Goal: Transaction & Acquisition: Download file/media

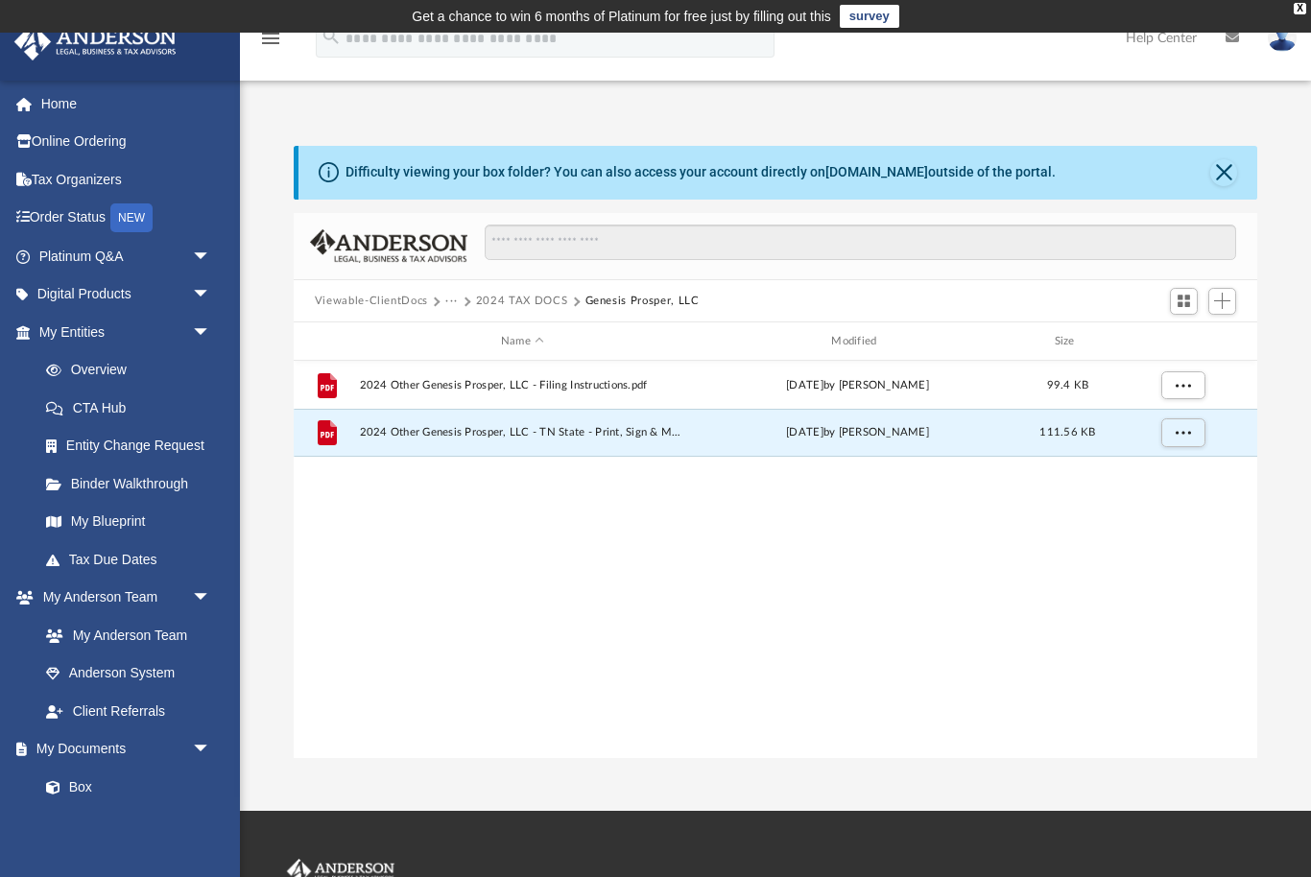
scroll to position [437, 964]
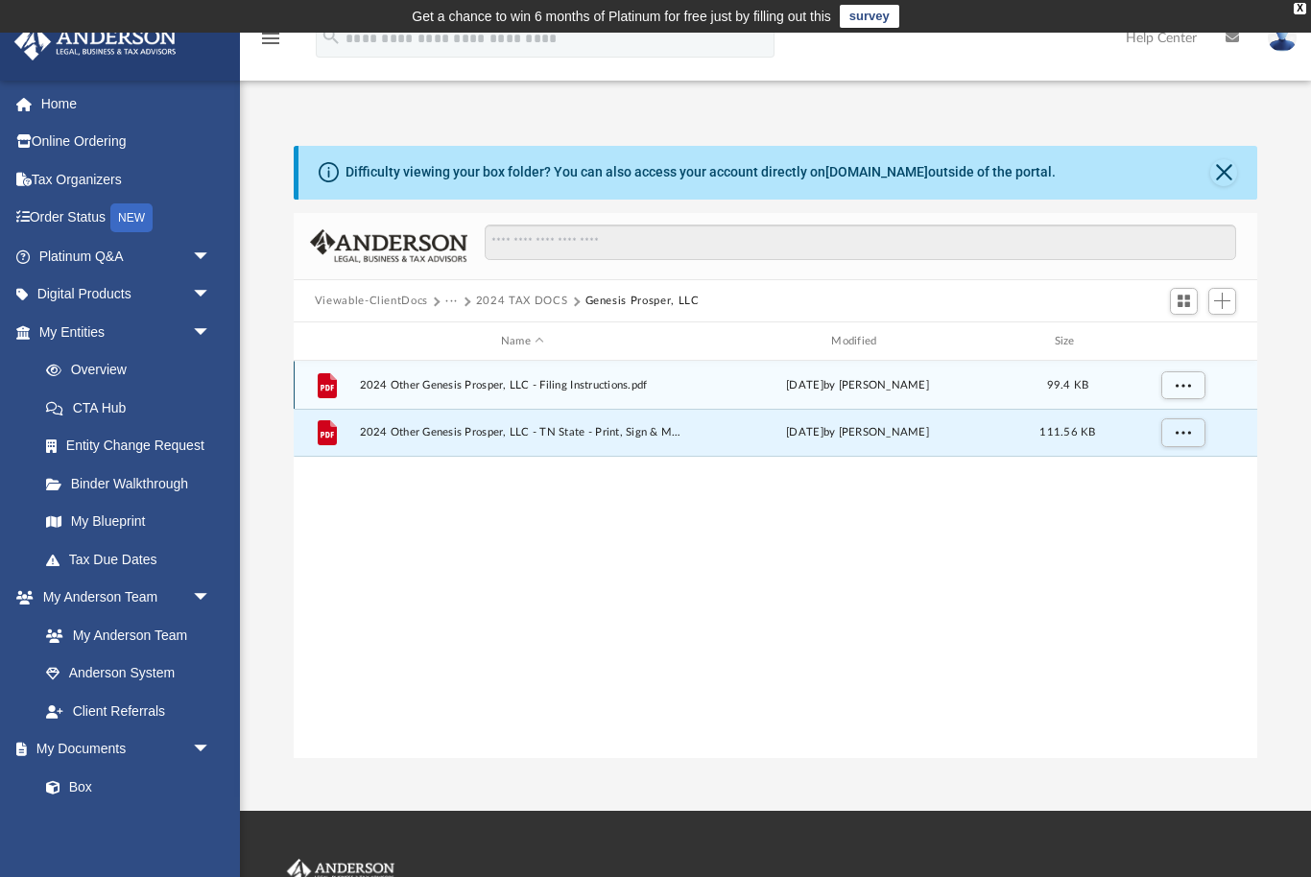
click at [586, 383] on span "2024 Other Genesis Prosper, LLC - Filing Instructions.pdf" at bounding box center [522, 385] width 326 height 12
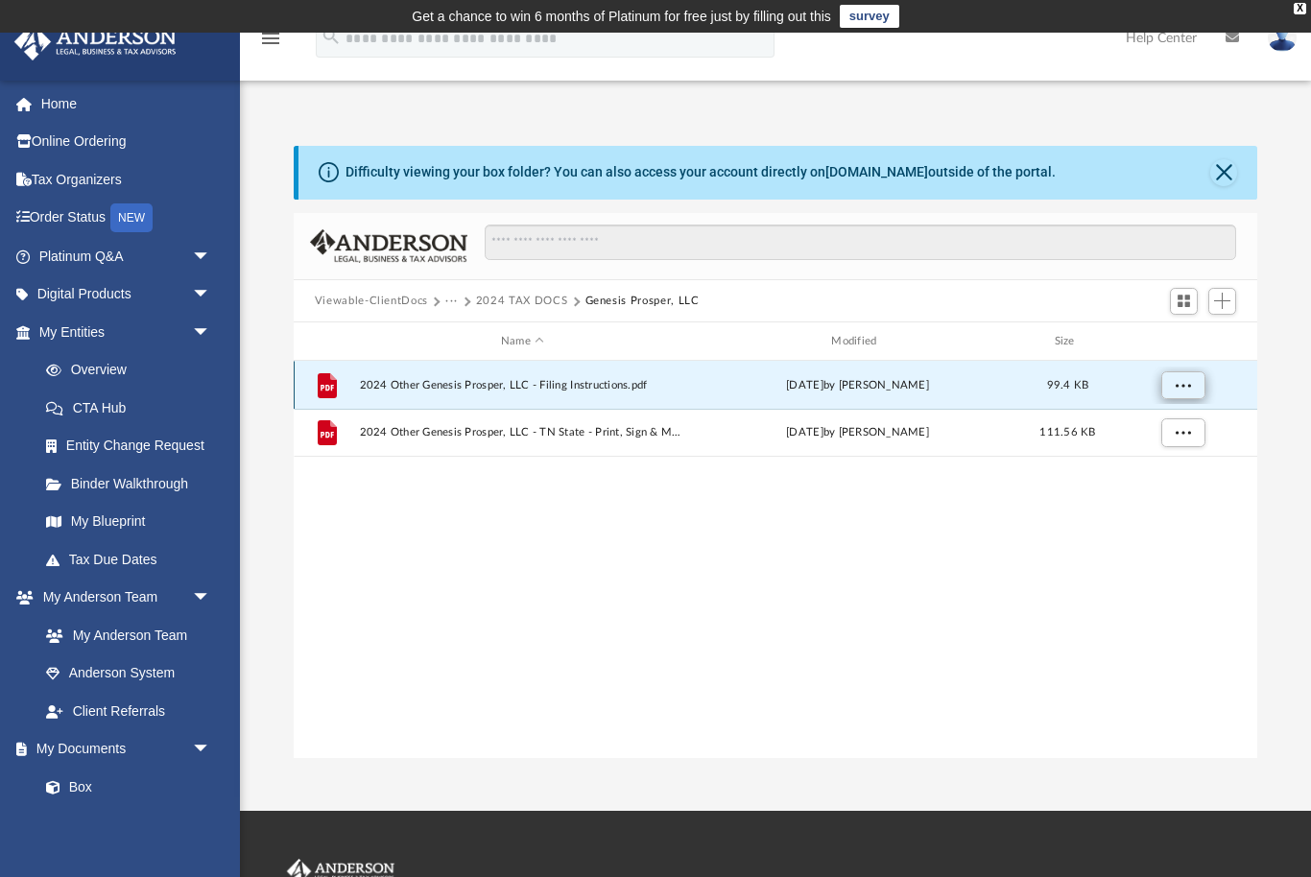
click at [1192, 384] on button "More options" at bounding box center [1182, 385] width 44 height 29
click at [1183, 426] on li "Preview" at bounding box center [1165, 424] width 56 height 20
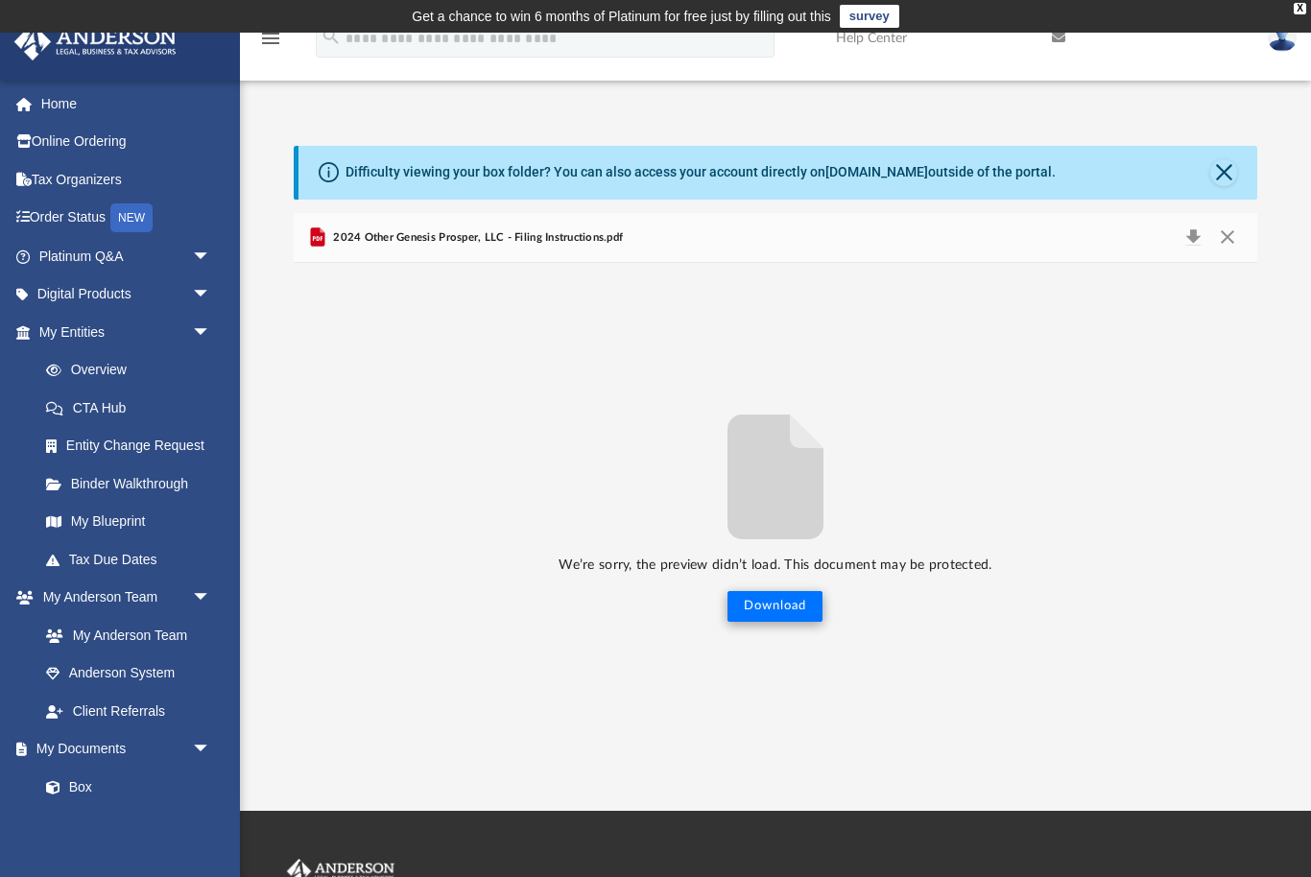
click at [811, 611] on button "Download" at bounding box center [774, 606] width 95 height 31
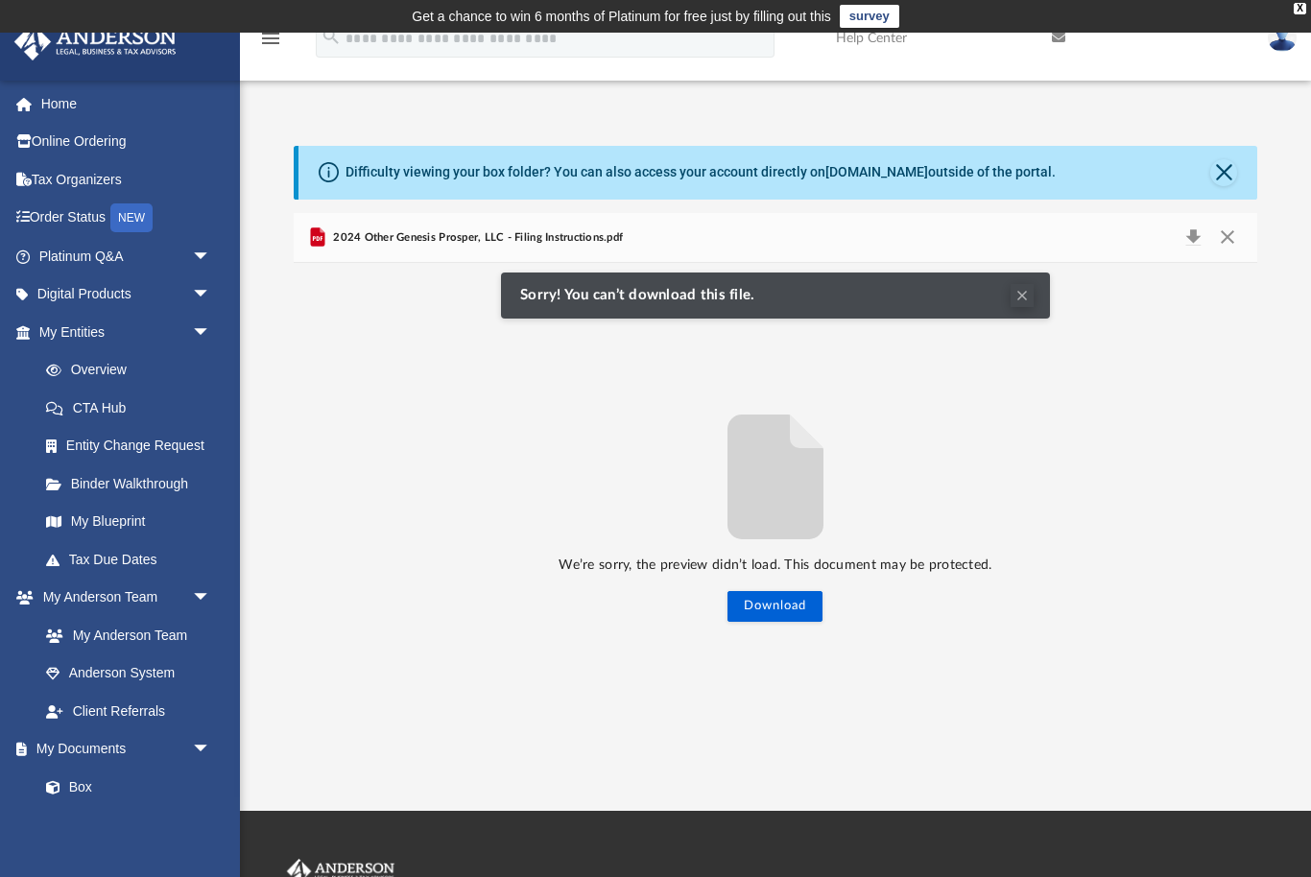
click at [1030, 300] on button "Clear Notification" at bounding box center [1021, 295] width 23 height 23
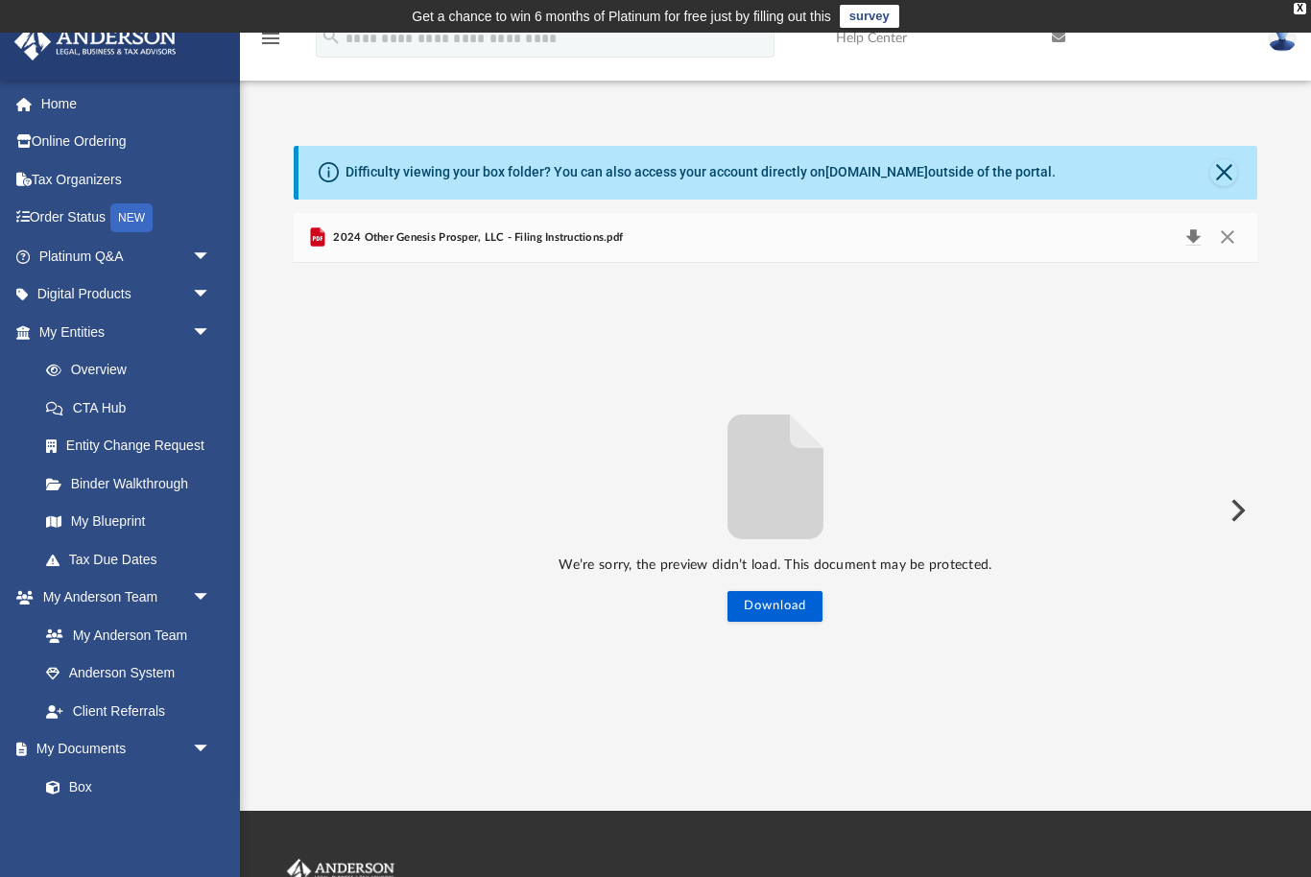
click at [1191, 236] on button "Download" at bounding box center [1192, 238] width 35 height 27
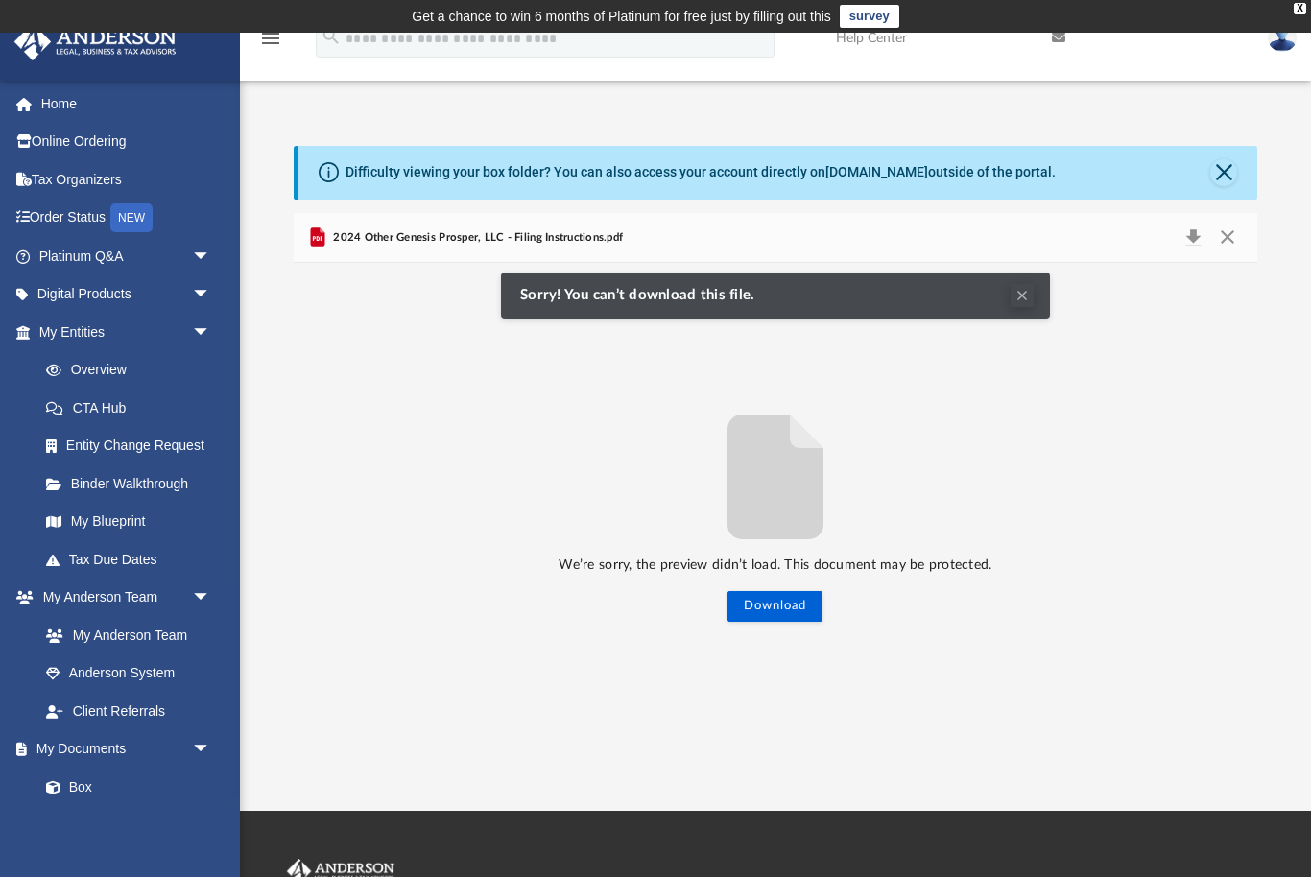
click at [1023, 303] on button "Clear Notification" at bounding box center [1021, 295] width 23 height 23
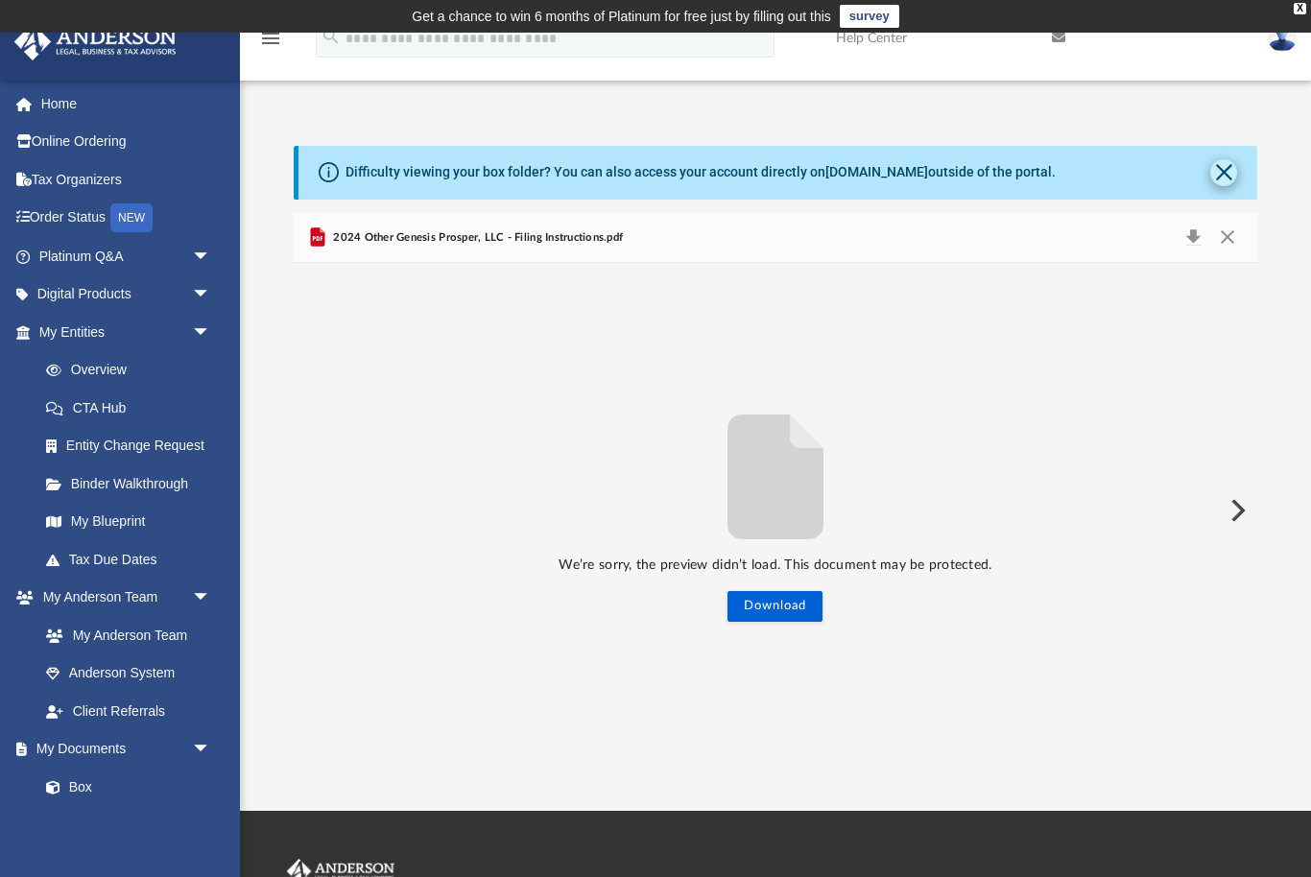
click at [1214, 172] on button "Close" at bounding box center [1223, 172] width 27 height 27
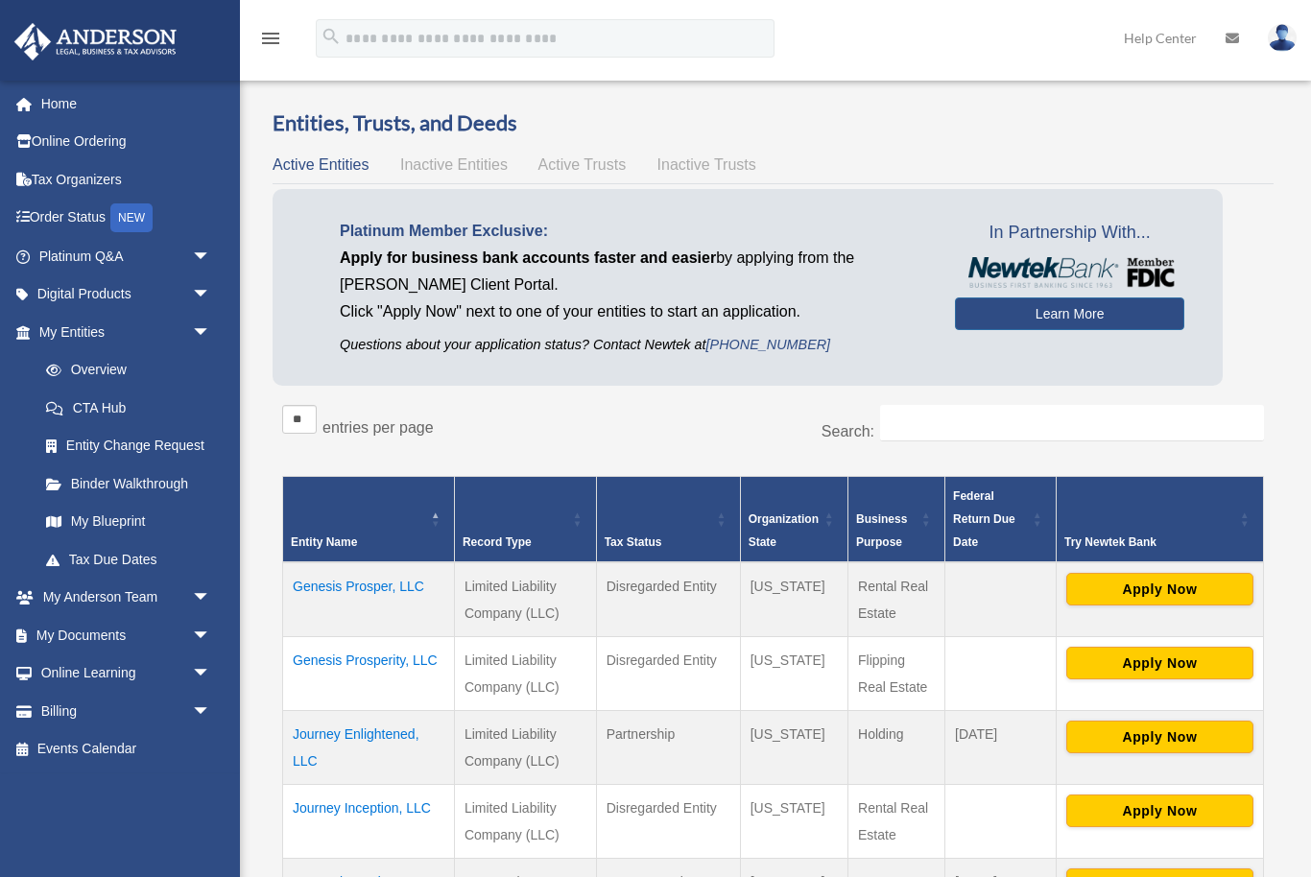
scroll to position [415, 0]
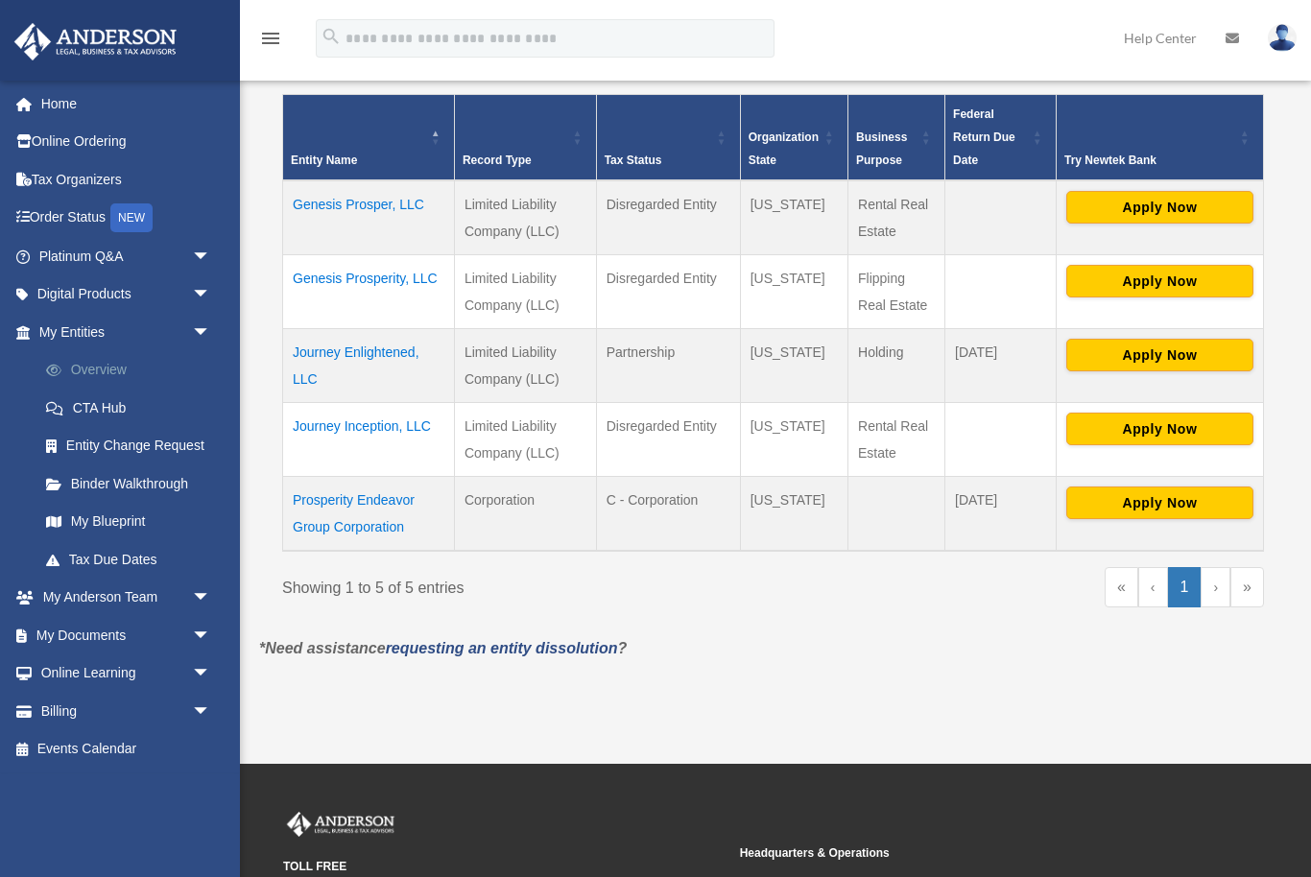
click at [67, 364] on span at bounding box center [64, 370] width 14 height 13
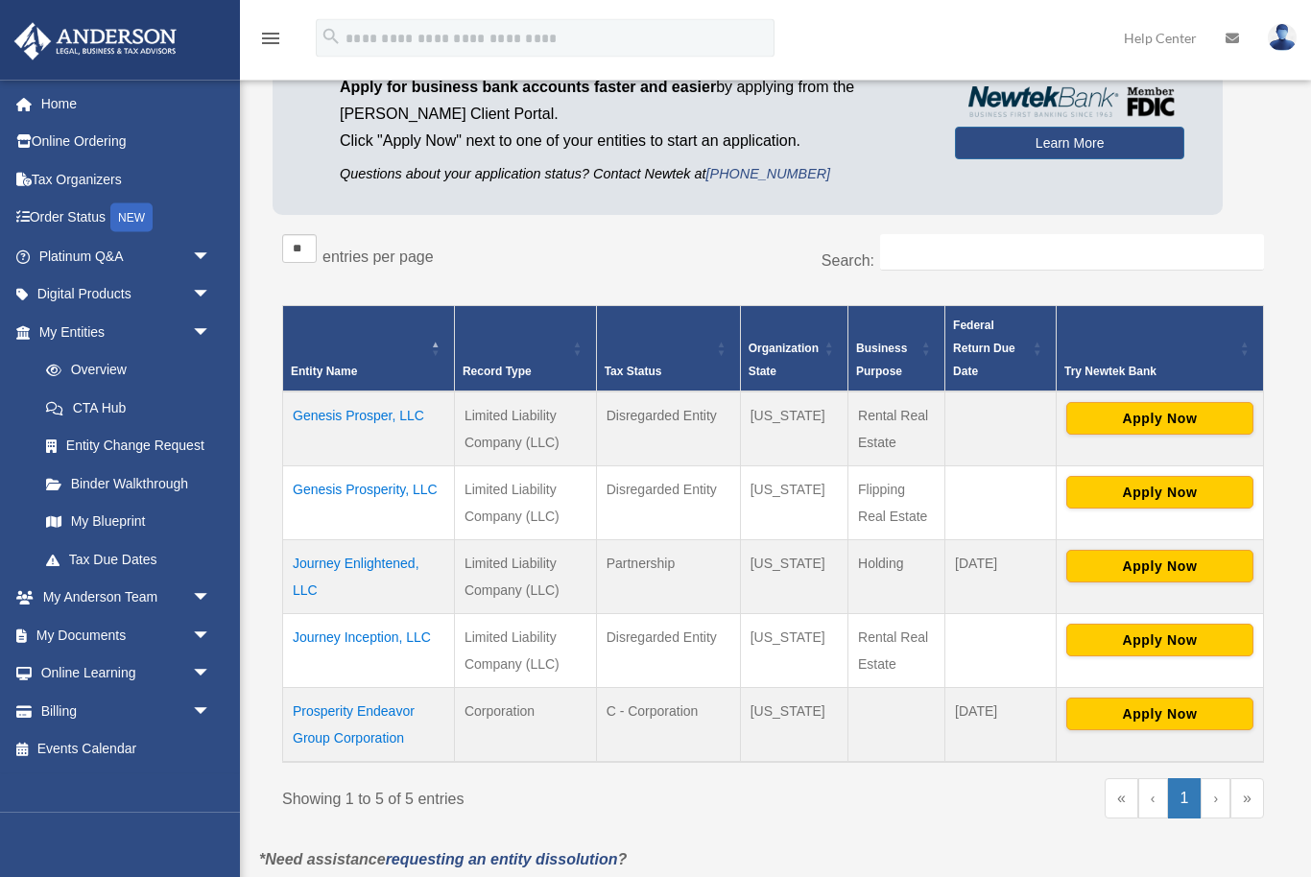
scroll to position [203, 0]
click at [203, 628] on span "arrow_drop_down" at bounding box center [211, 635] width 38 height 39
click at [75, 658] on link "Box" at bounding box center [133, 673] width 213 height 38
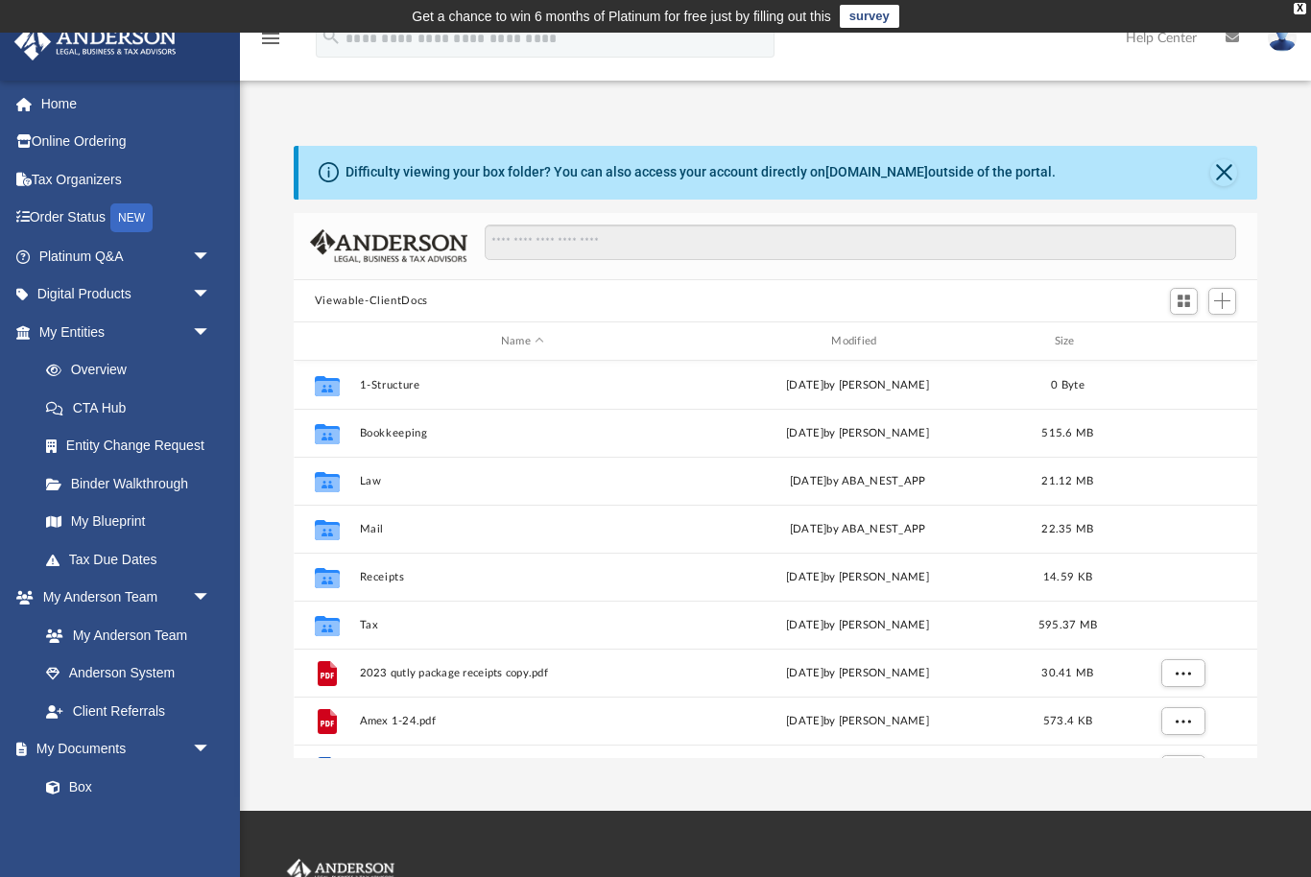
scroll to position [437, 964]
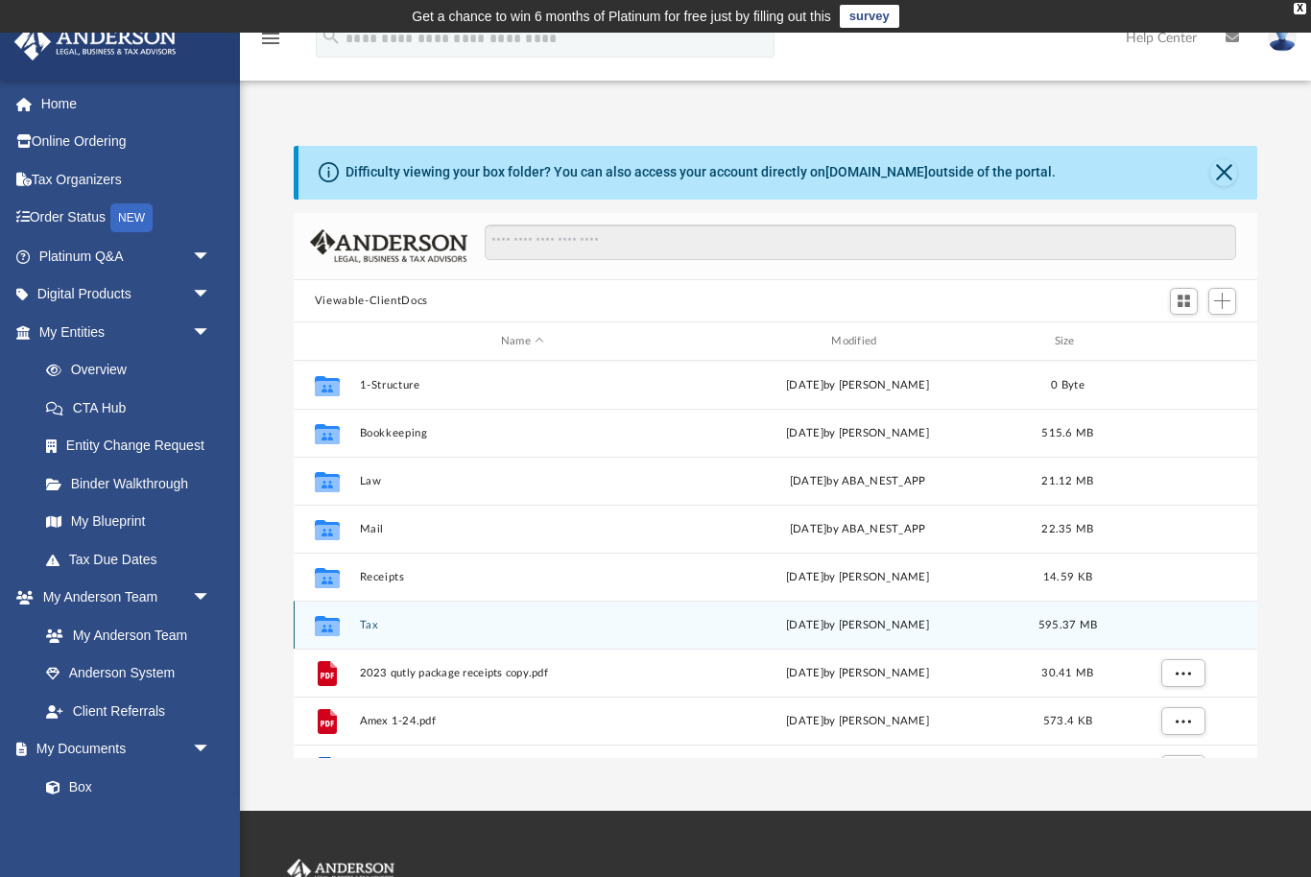
click at [333, 621] on icon "grid" at bounding box center [327, 628] width 25 height 15
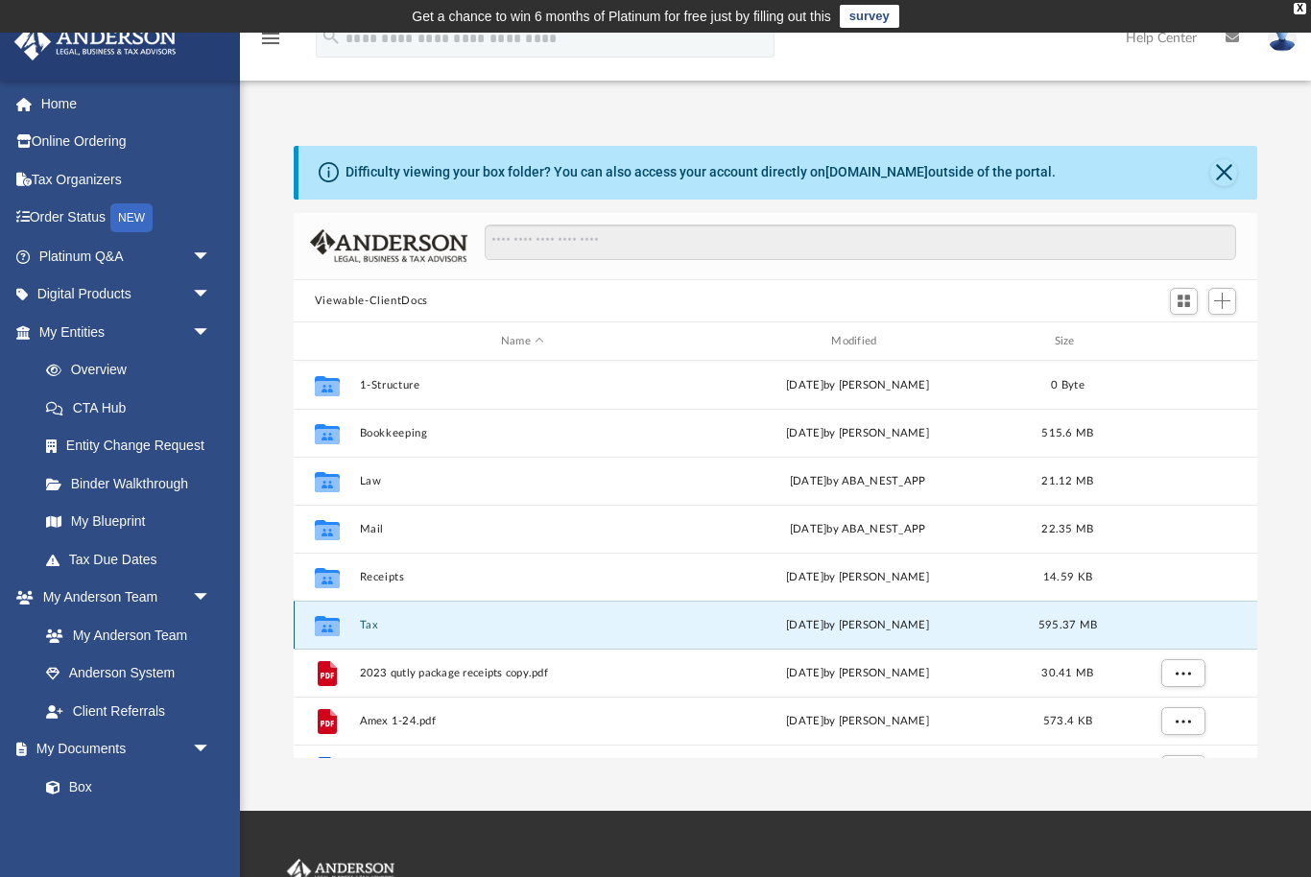
click at [864, 617] on div "Mon Jun 16 2025 by Alex Price" at bounding box center [857, 625] width 326 height 17
click at [1082, 625] on span "595.37 MB" at bounding box center [1067, 625] width 59 height 11
click at [377, 624] on button "Tax" at bounding box center [522, 625] width 326 height 12
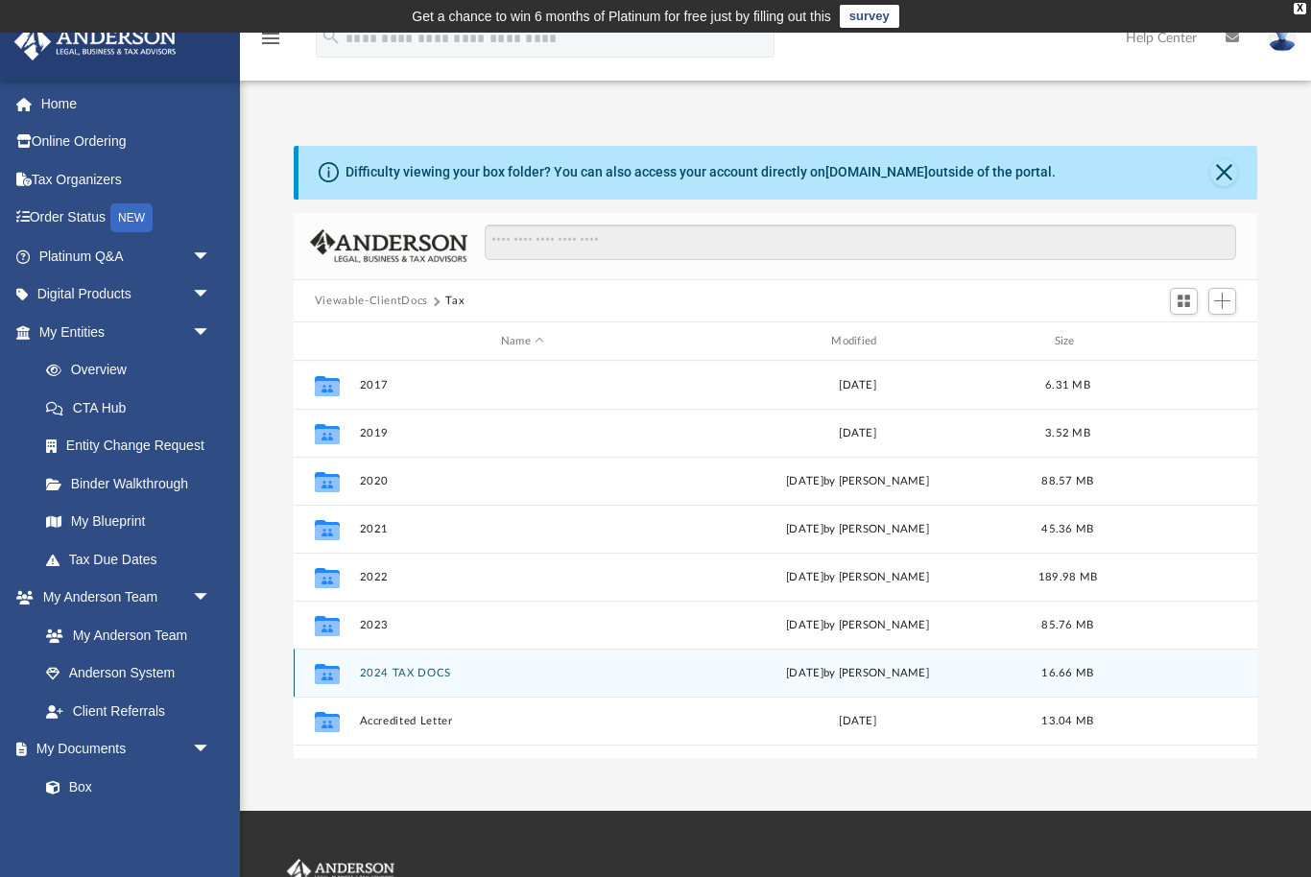
click at [475, 667] on button "2024 TAX DOCS" at bounding box center [522, 673] width 326 height 12
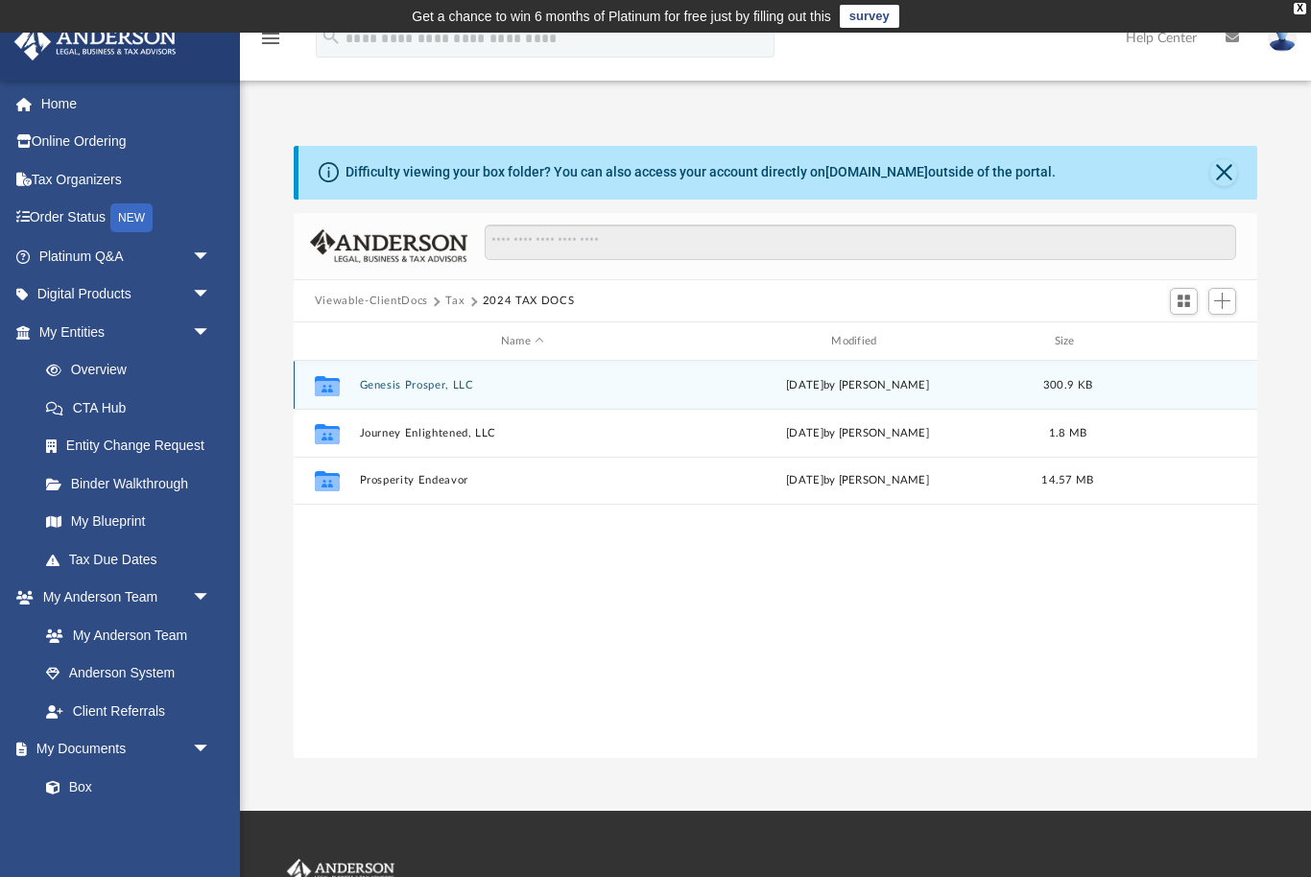
click at [870, 387] on div "Wed Jun 11 2025 by Tiffany Smyth" at bounding box center [857, 385] width 326 height 17
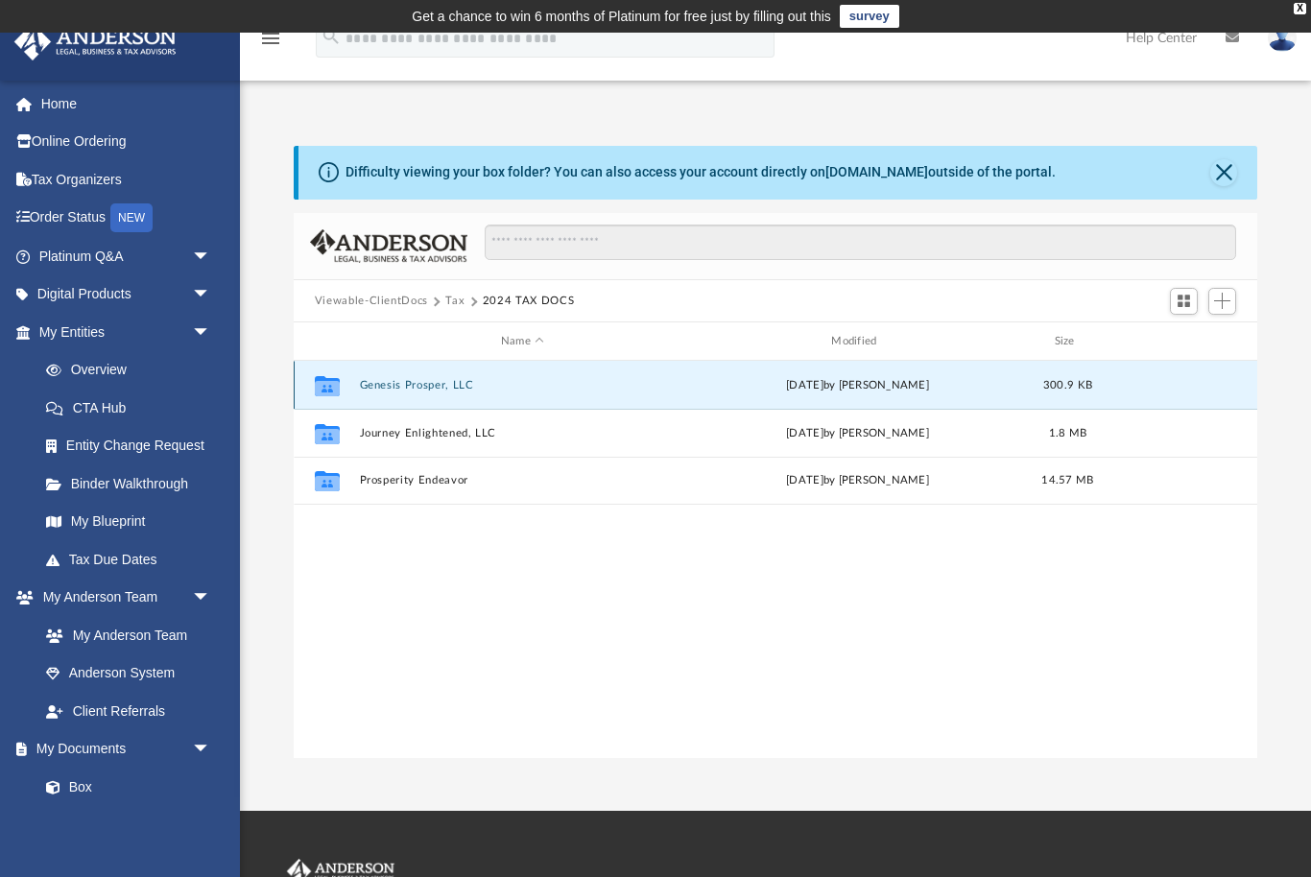
click at [1059, 382] on span "300.9 KB" at bounding box center [1067, 385] width 49 height 11
click at [334, 387] on icon "grid" at bounding box center [327, 388] width 25 height 15
click at [942, 392] on div "Wed Jun 11 2025 by Tiffany Smyth" at bounding box center [857, 385] width 326 height 17
click at [1075, 381] on span "300.9 KB" at bounding box center [1067, 385] width 49 height 11
click at [864, 390] on div "Wed Jun 11 2025 by Tiffany Smyth" at bounding box center [857, 385] width 326 height 17
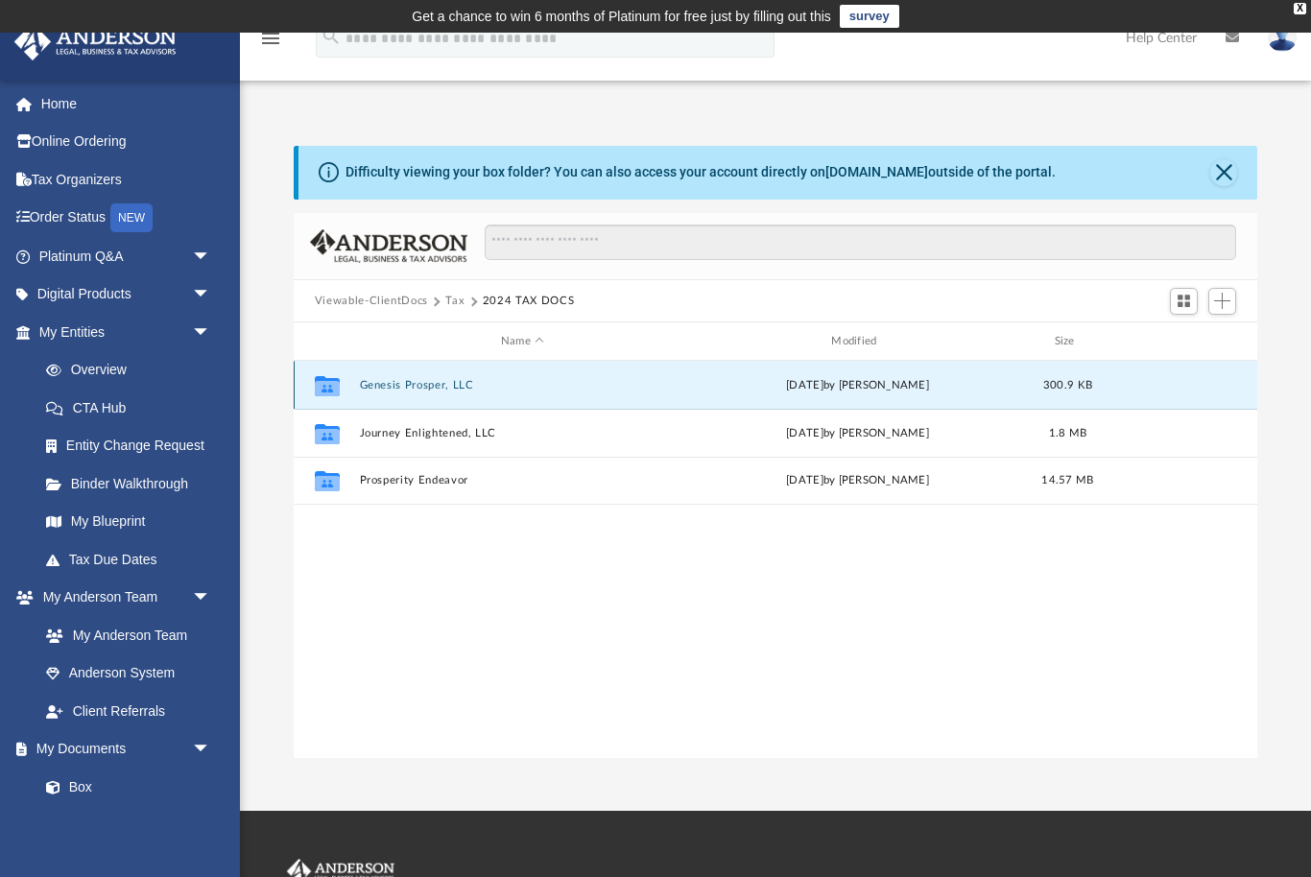
click at [1086, 380] on span "300.9 KB" at bounding box center [1067, 385] width 49 height 11
click at [321, 383] on icon "grid" at bounding box center [327, 388] width 25 height 15
click at [1089, 388] on span "300.9 KB" at bounding box center [1067, 385] width 49 height 11
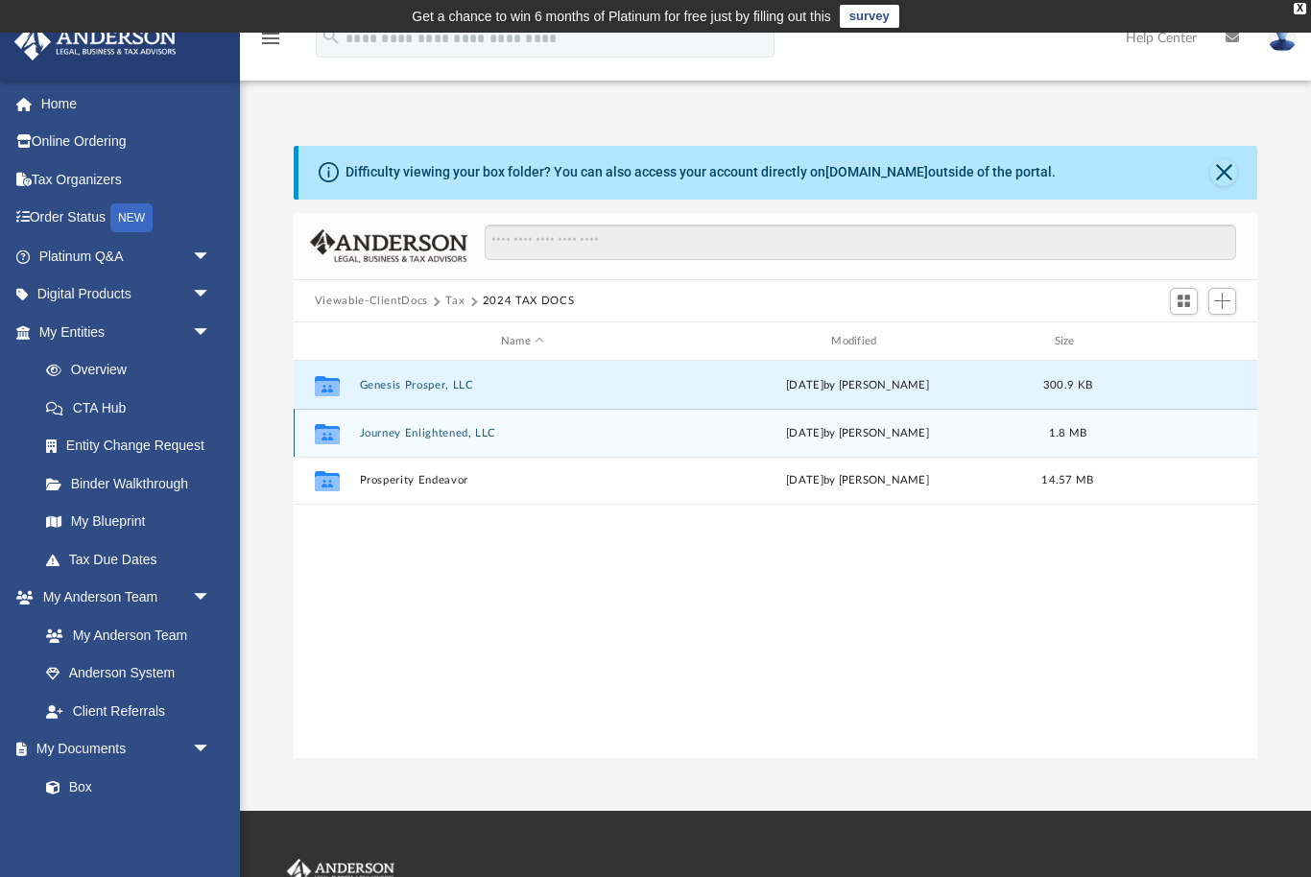
click at [472, 437] on button "Journey Enlightened, LLC" at bounding box center [522, 433] width 326 height 12
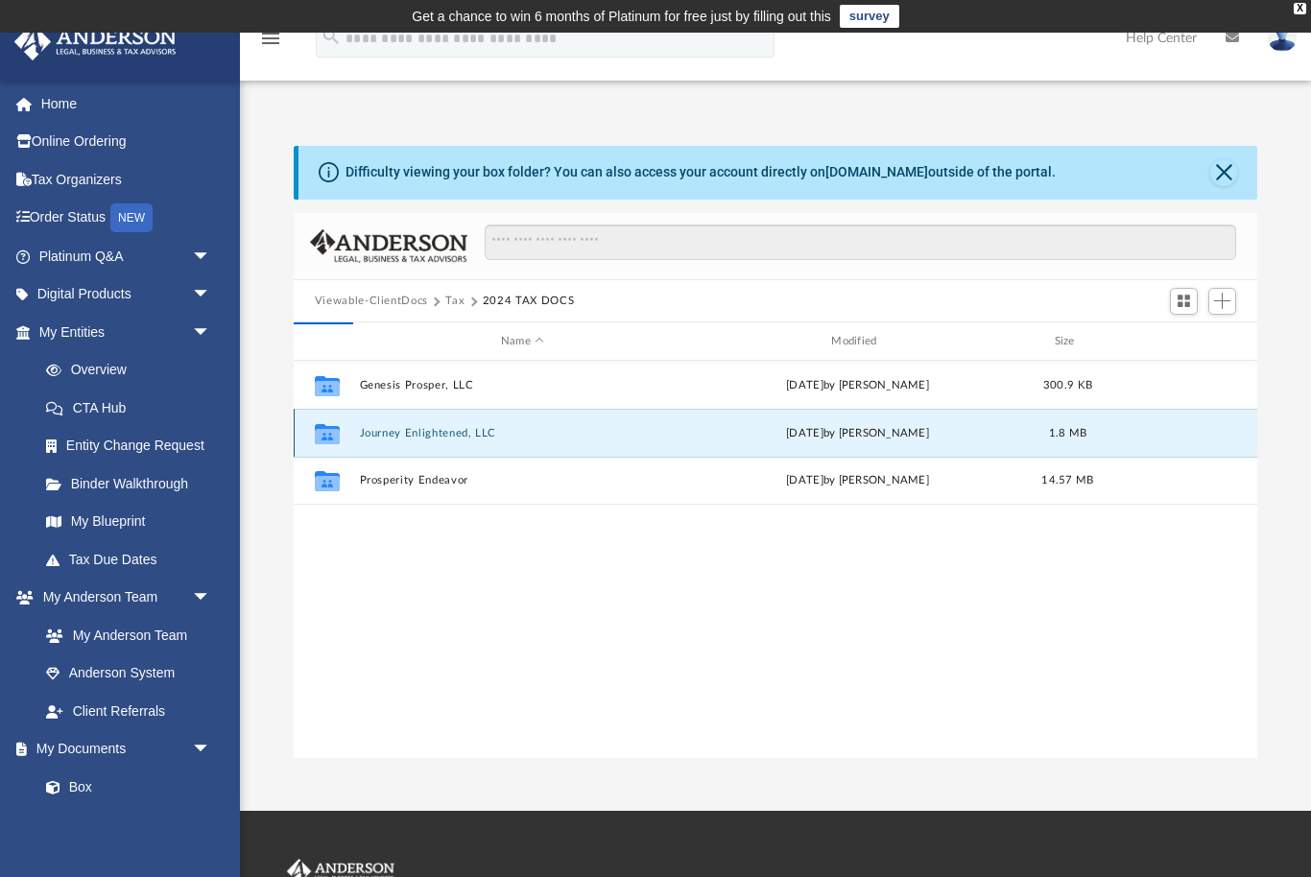
click at [1090, 431] on div "1.8 MB" at bounding box center [1067, 433] width 77 height 17
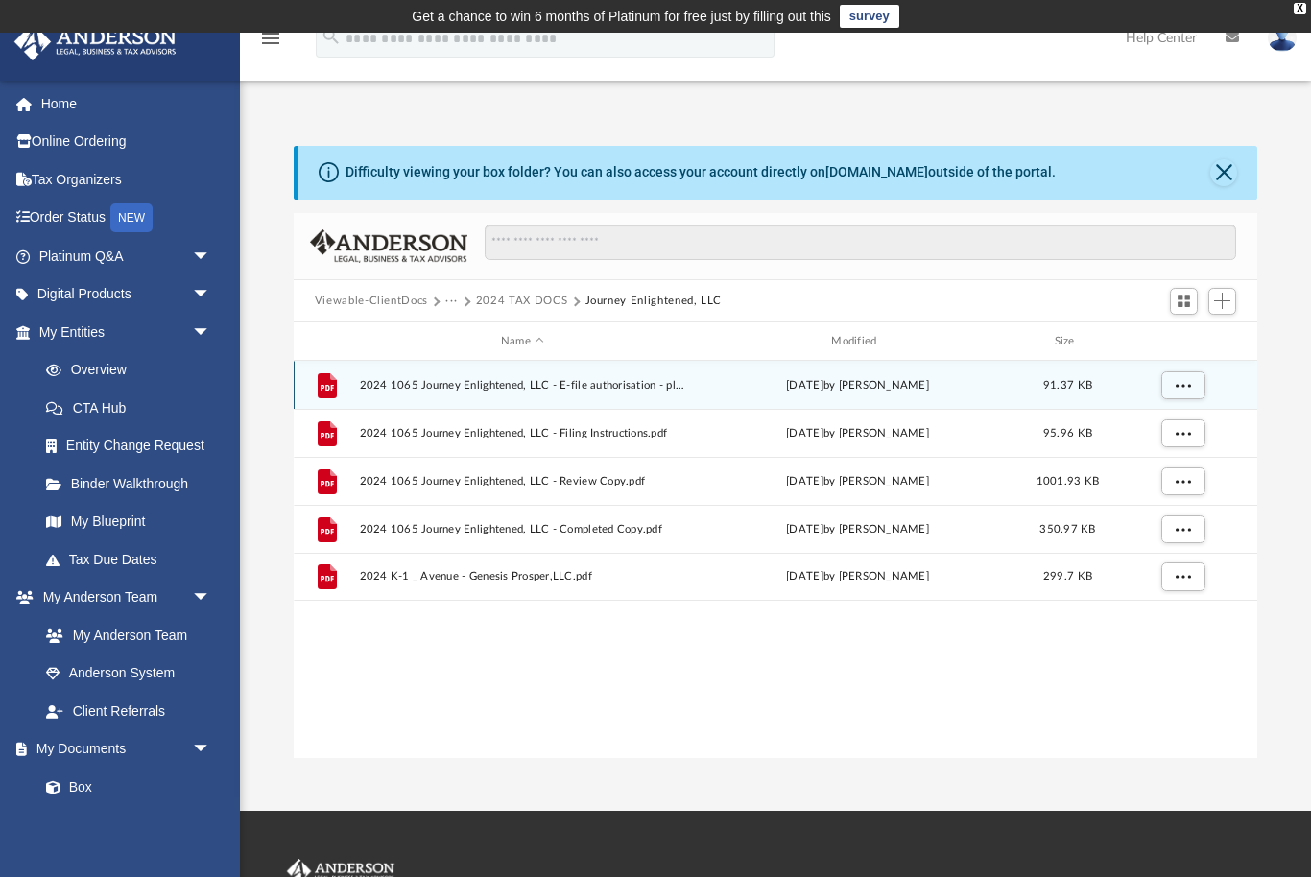
click at [612, 389] on span "2024 1065 Journey Enlightened, LLC - E-file authorisation - please sign.pdf" at bounding box center [522, 385] width 326 height 12
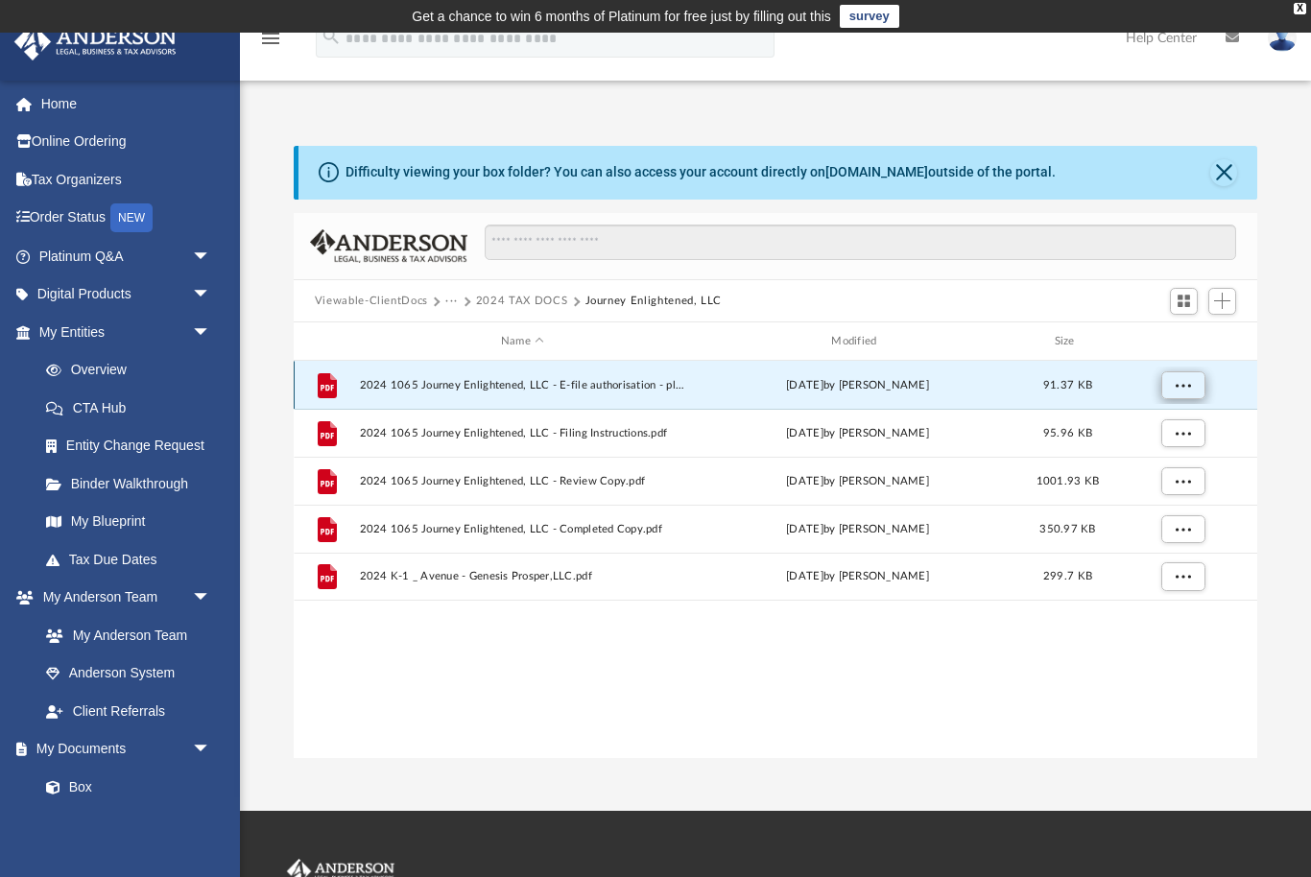
click at [1185, 386] on span "More options" at bounding box center [1181, 385] width 15 height 11
click at [1185, 460] on li "Download" at bounding box center [1165, 453] width 56 height 20
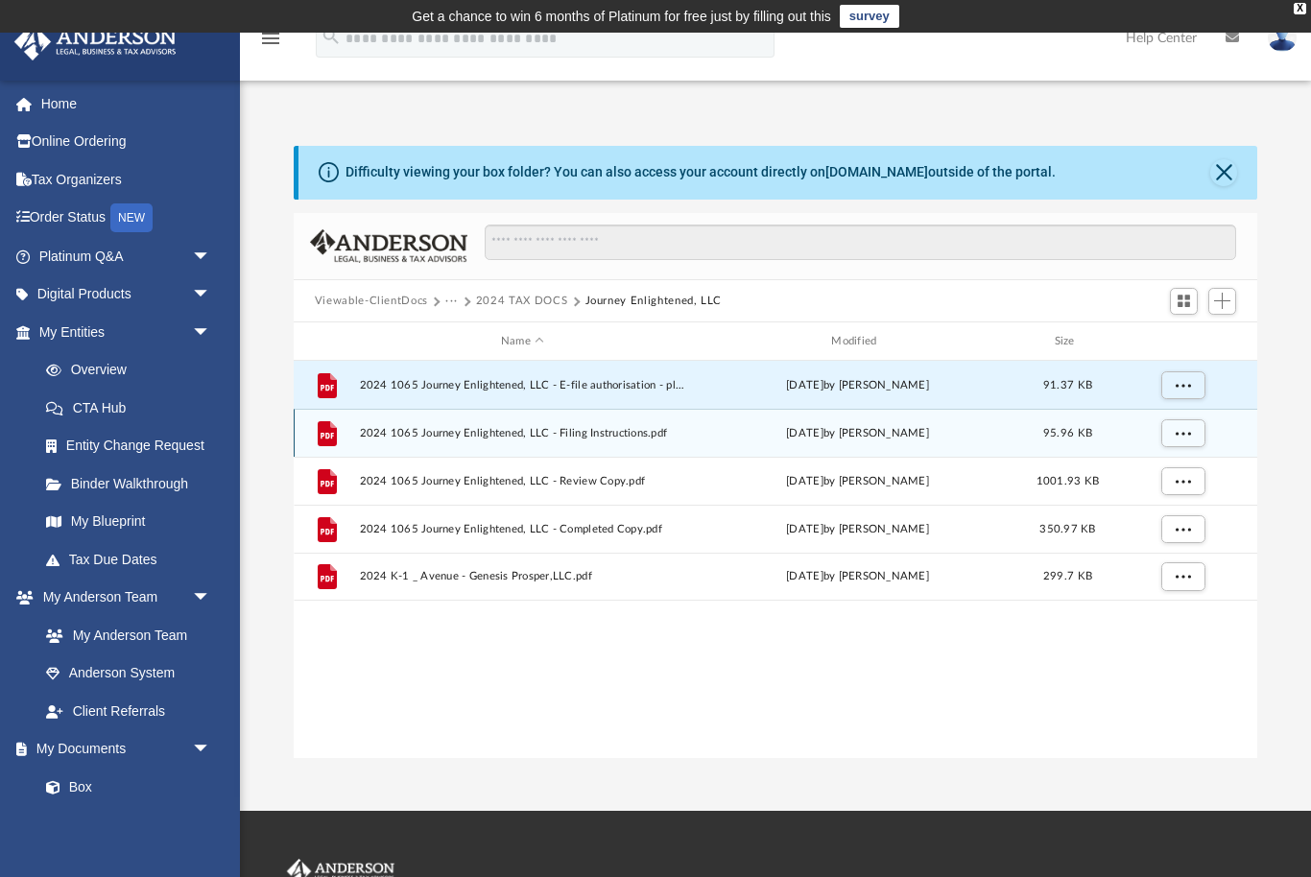
click at [620, 438] on span "2024 1065 Journey Enlightened, LLC - Filing Instructions.pdf" at bounding box center [522, 433] width 326 height 12
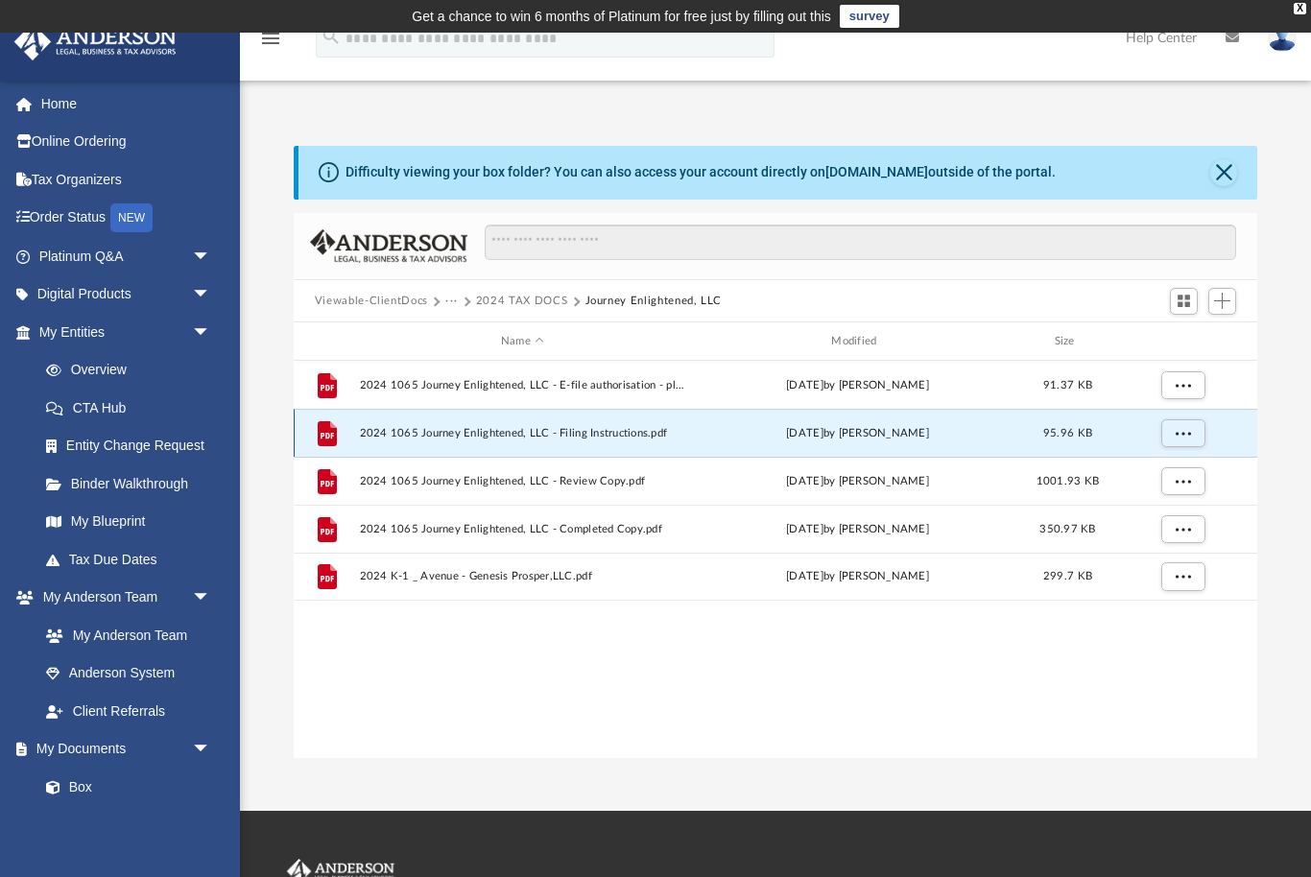
click at [411, 438] on span "2024 1065 Journey Enlightened, LLC - Filing Instructions.pdf" at bounding box center [522, 433] width 326 height 12
click at [332, 435] on icon "grid" at bounding box center [326, 436] width 13 height 6
click at [1189, 435] on span "More options" at bounding box center [1181, 433] width 15 height 11
click at [1173, 476] on li "Preview" at bounding box center [1165, 472] width 56 height 20
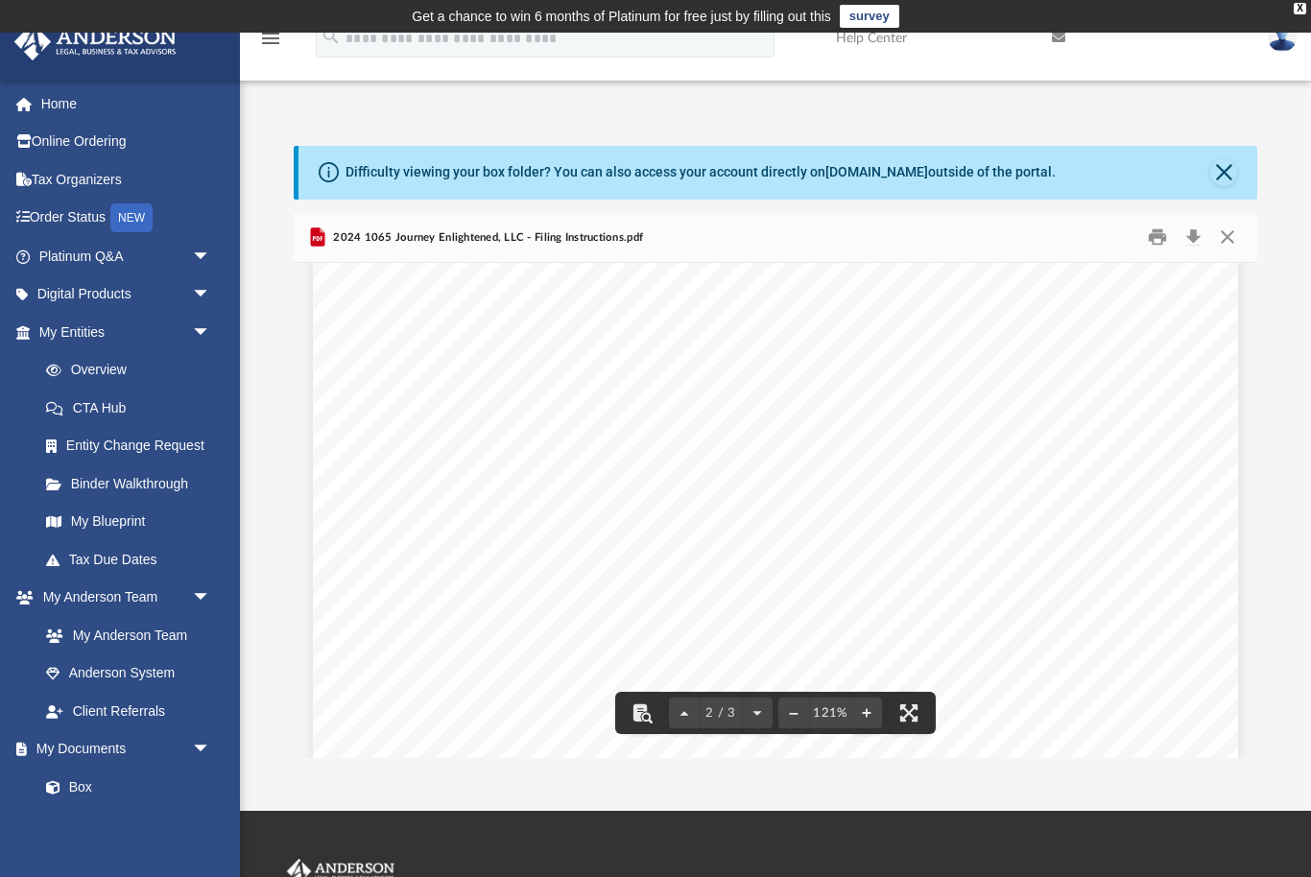
scroll to position [1530, 0]
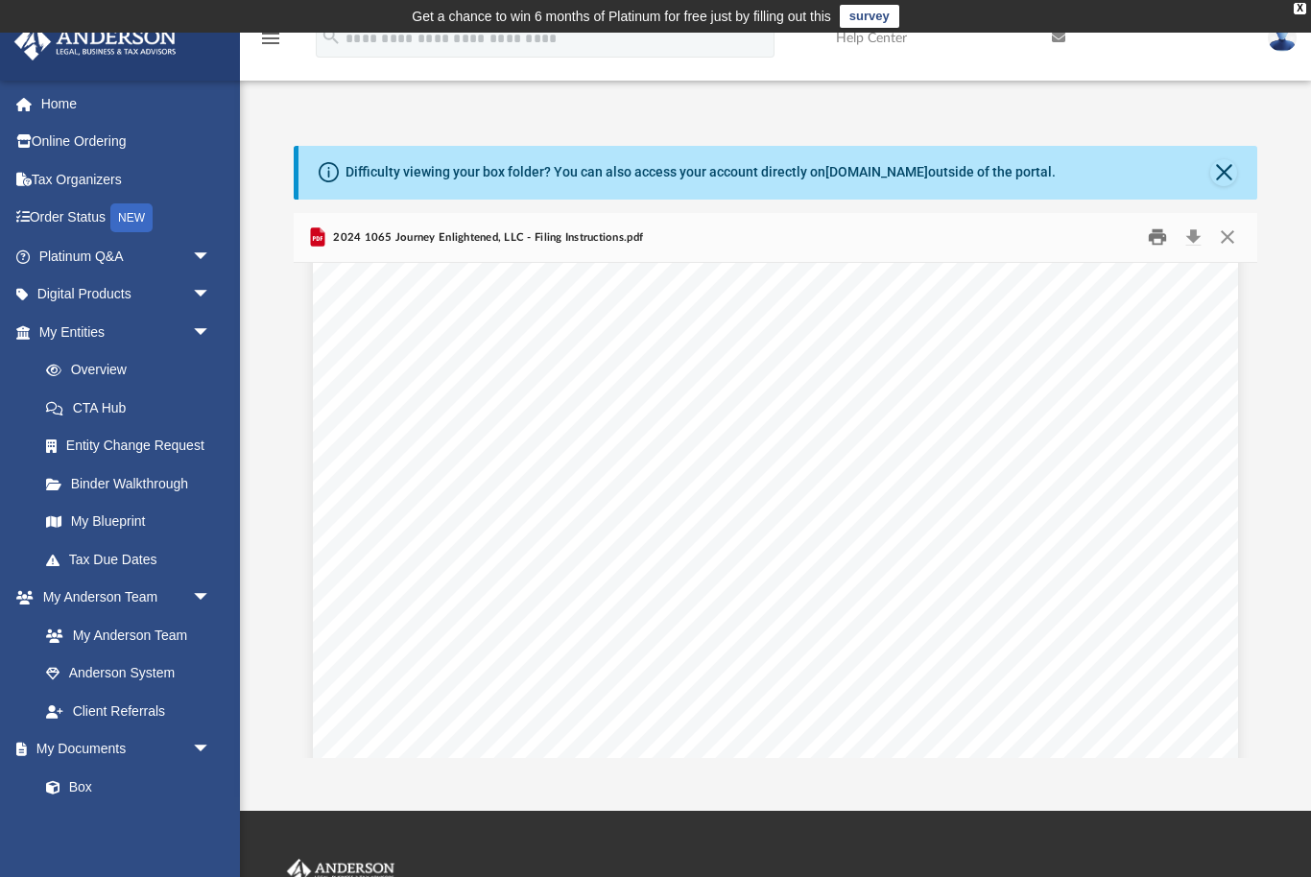
click at [1165, 230] on button "Print" at bounding box center [1157, 238] width 38 height 30
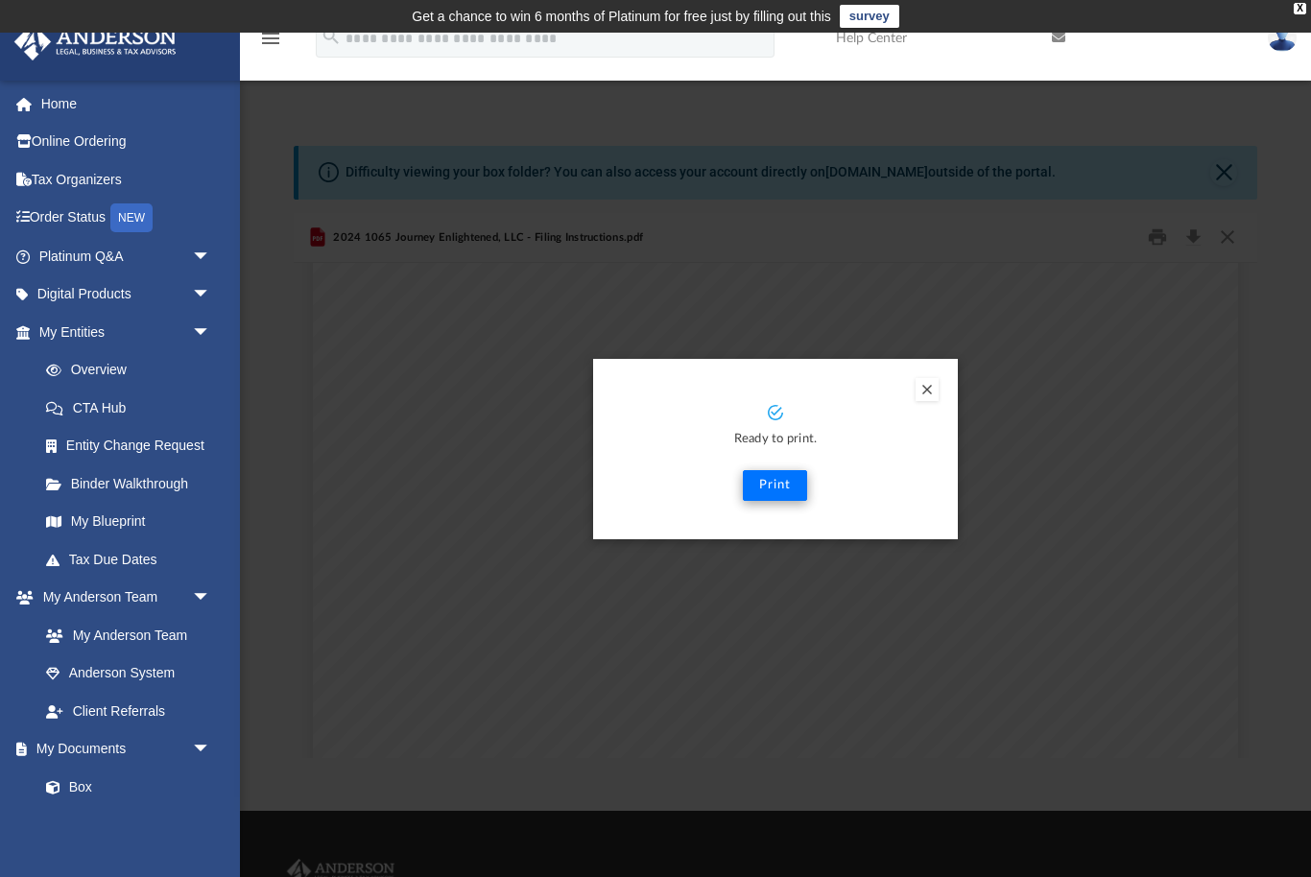
click at [795, 491] on button "Print" at bounding box center [775, 485] width 64 height 31
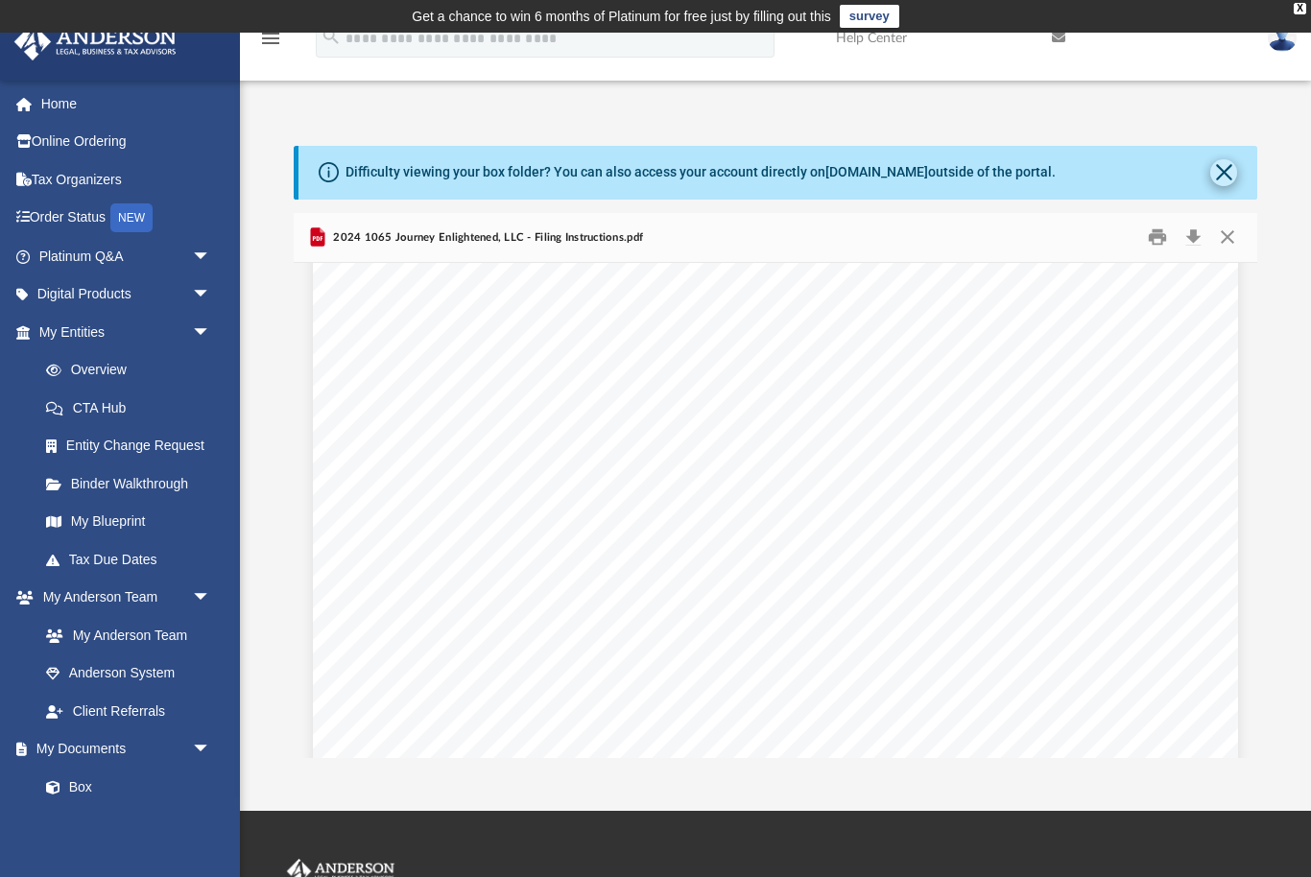
click at [1226, 163] on button "Close" at bounding box center [1223, 172] width 27 height 27
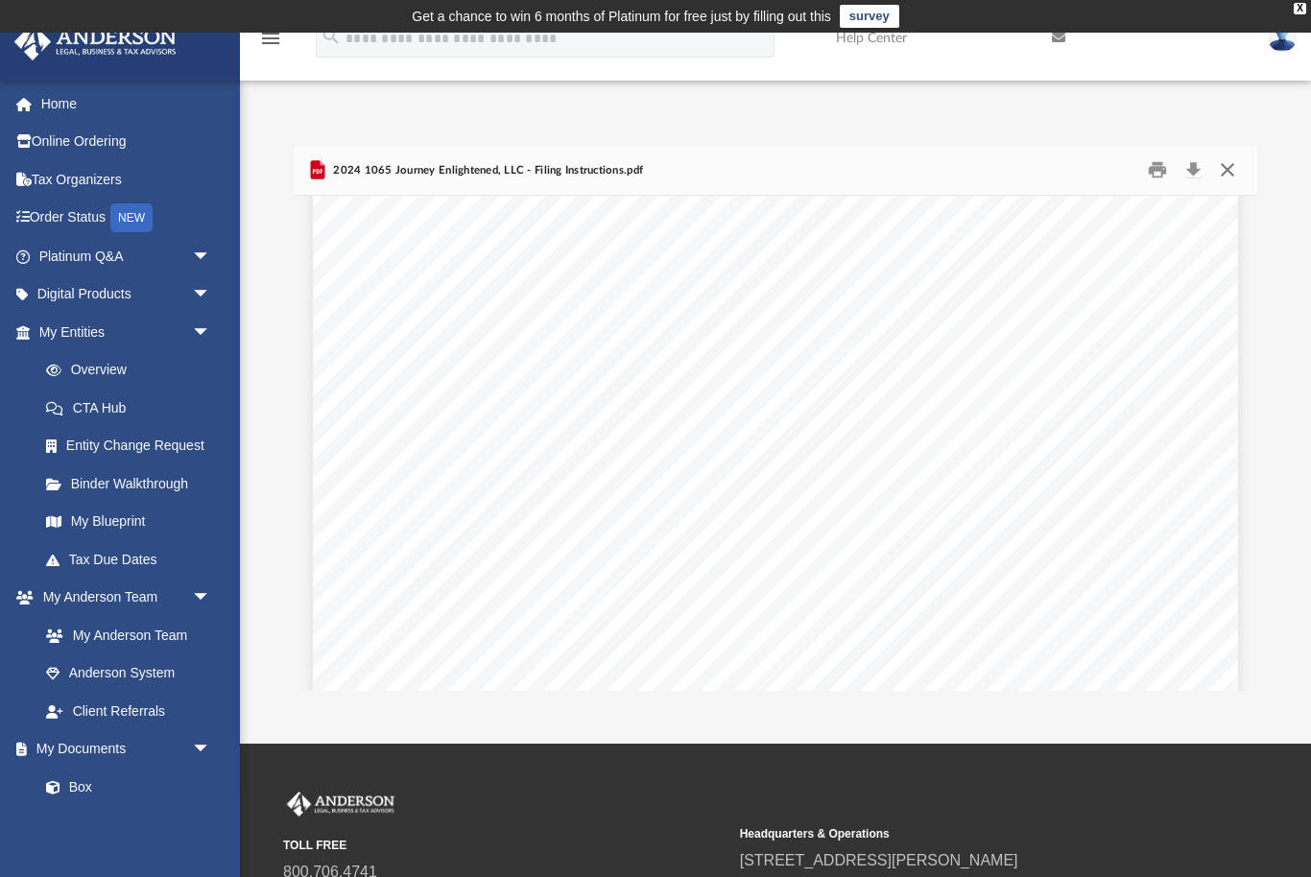
click at [1222, 171] on button "Close" at bounding box center [1227, 170] width 35 height 30
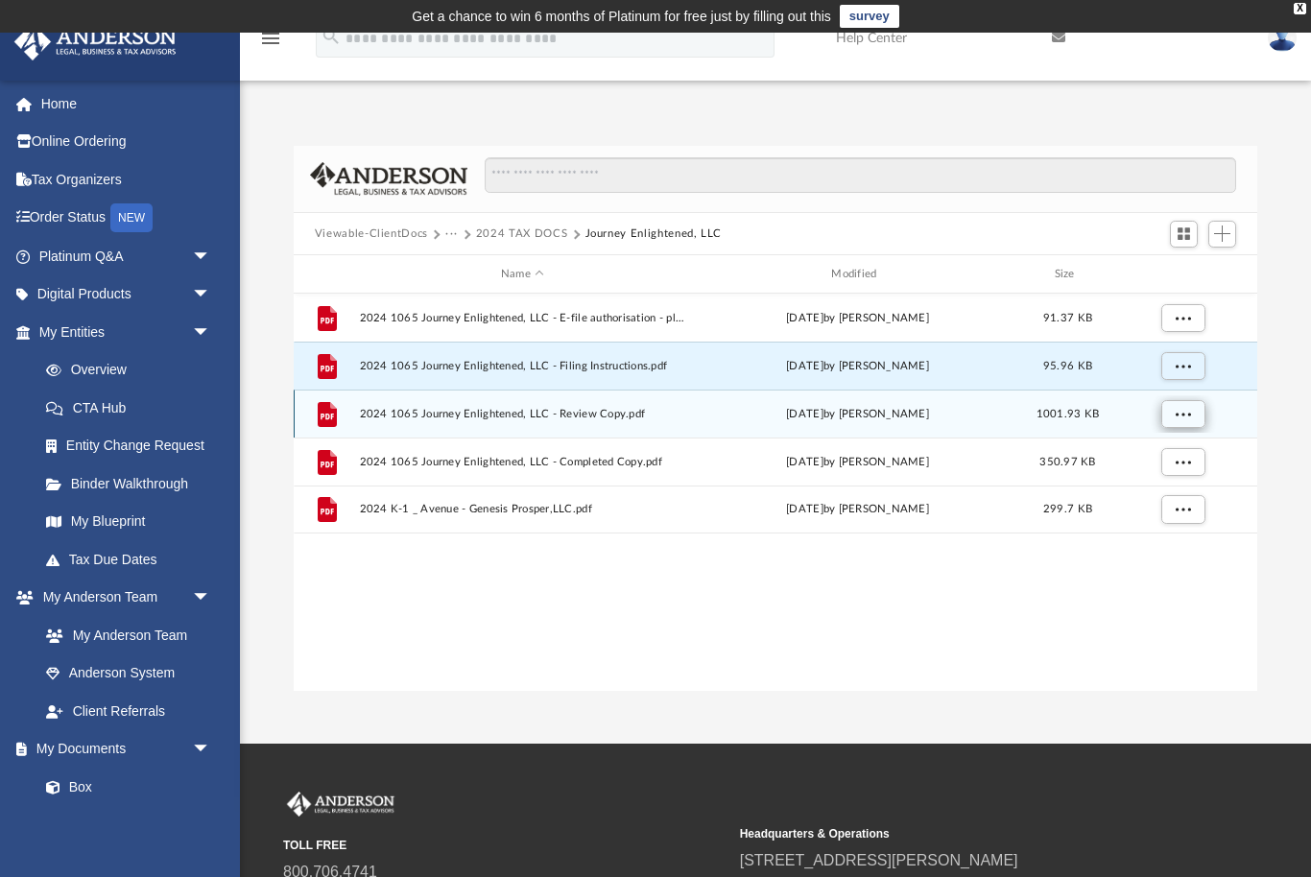
click at [1192, 411] on button "More options" at bounding box center [1182, 414] width 44 height 29
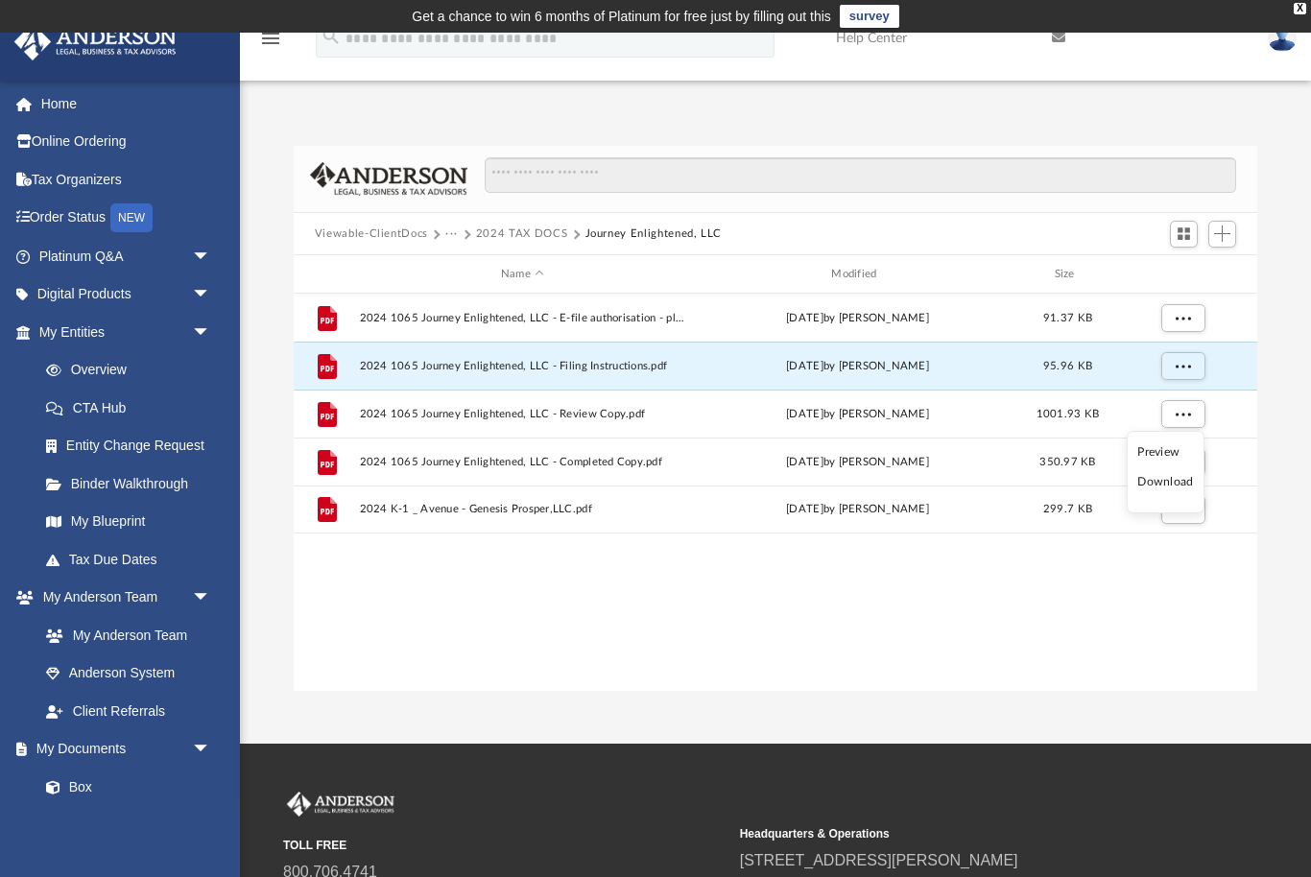
click at [1180, 487] on li "Download" at bounding box center [1165, 482] width 56 height 20
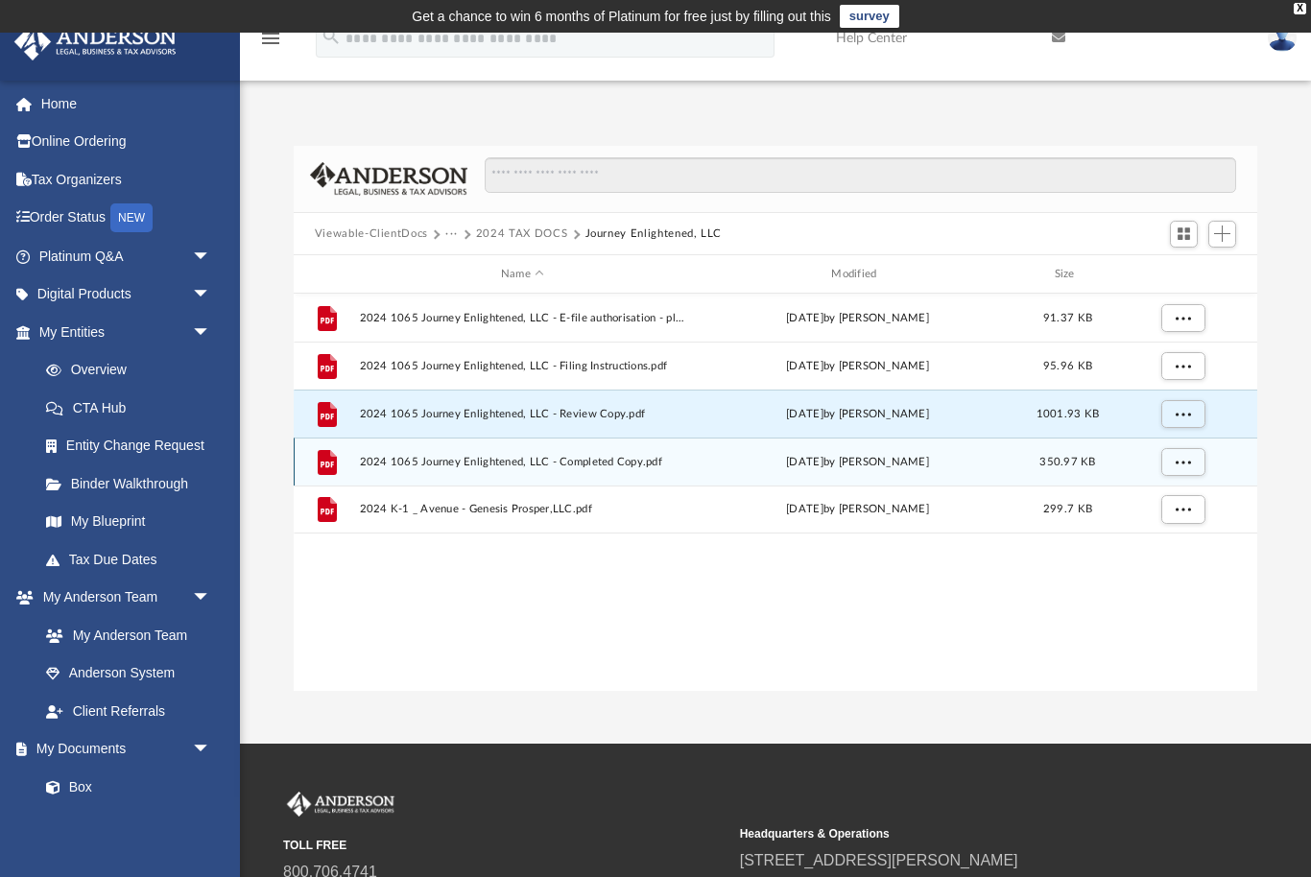
click at [644, 457] on span "2024 1065 Journey Enlightened, LLC - Completed Copy.pdf" at bounding box center [522, 462] width 326 height 12
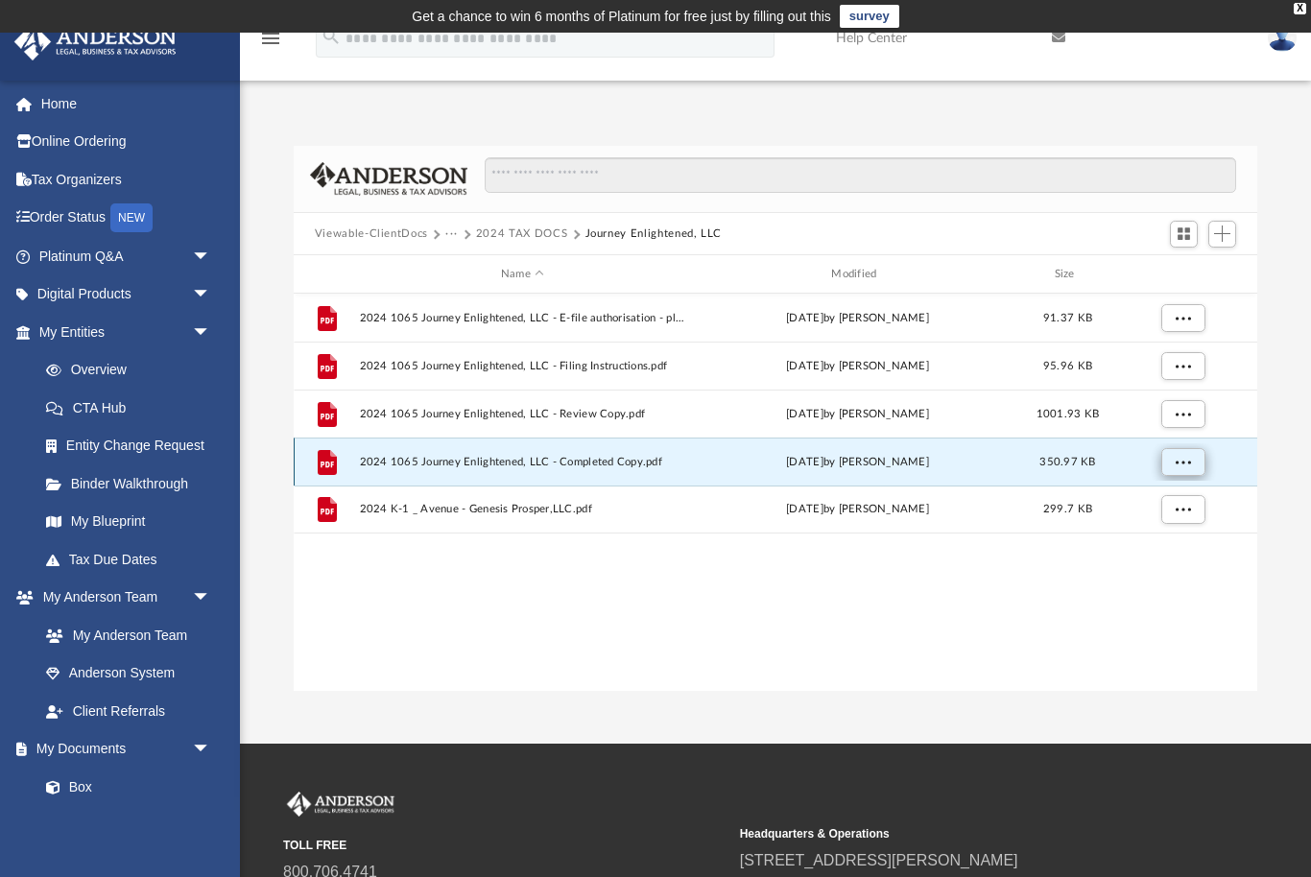
click at [1191, 455] on button "More options" at bounding box center [1182, 462] width 44 height 29
click at [1176, 533] on li "Download" at bounding box center [1165, 530] width 56 height 20
